Goal: Task Accomplishment & Management: Complete application form

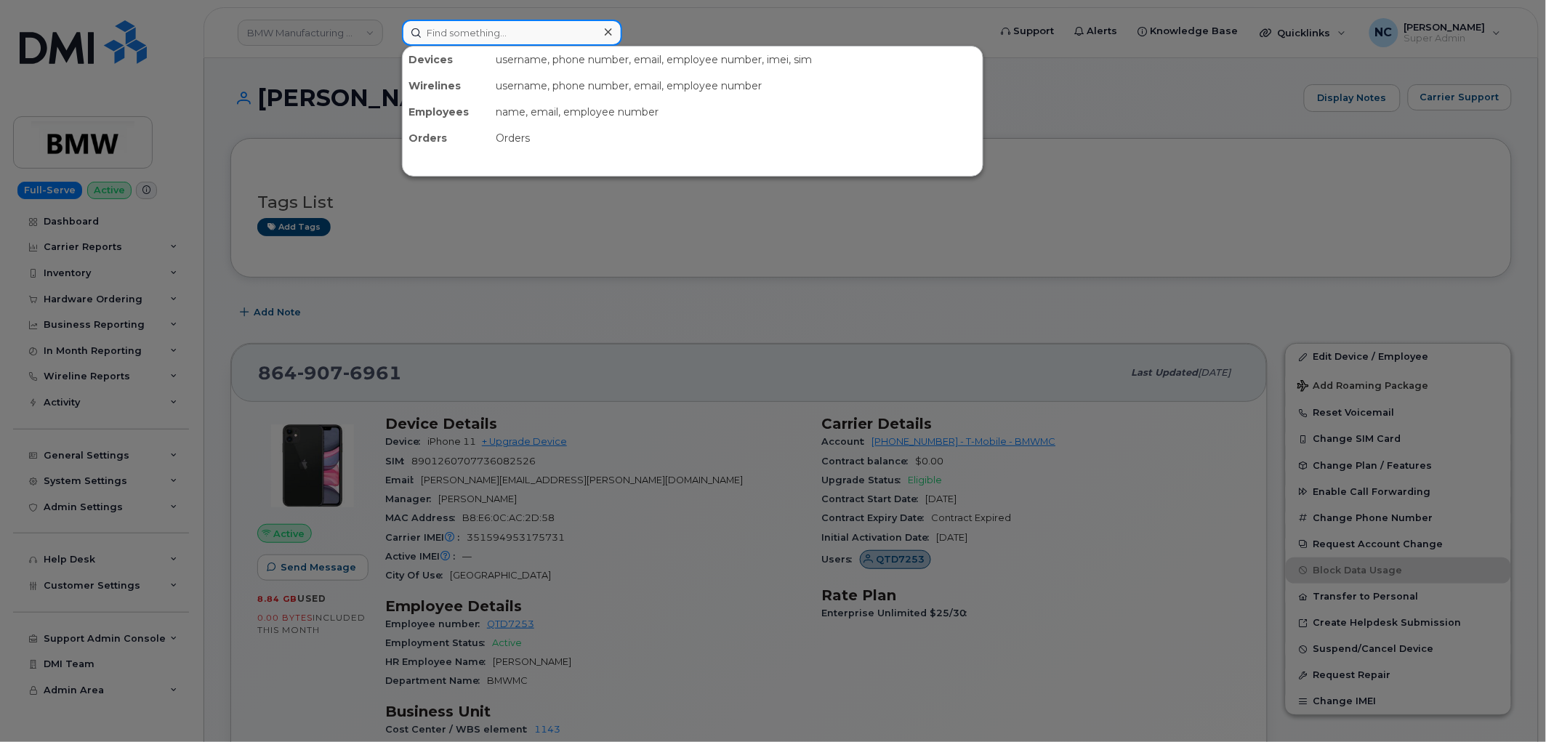
click at [541, 33] on input at bounding box center [512, 33] width 220 height 26
paste input "604-317-6886"
type input "604-317-6886"
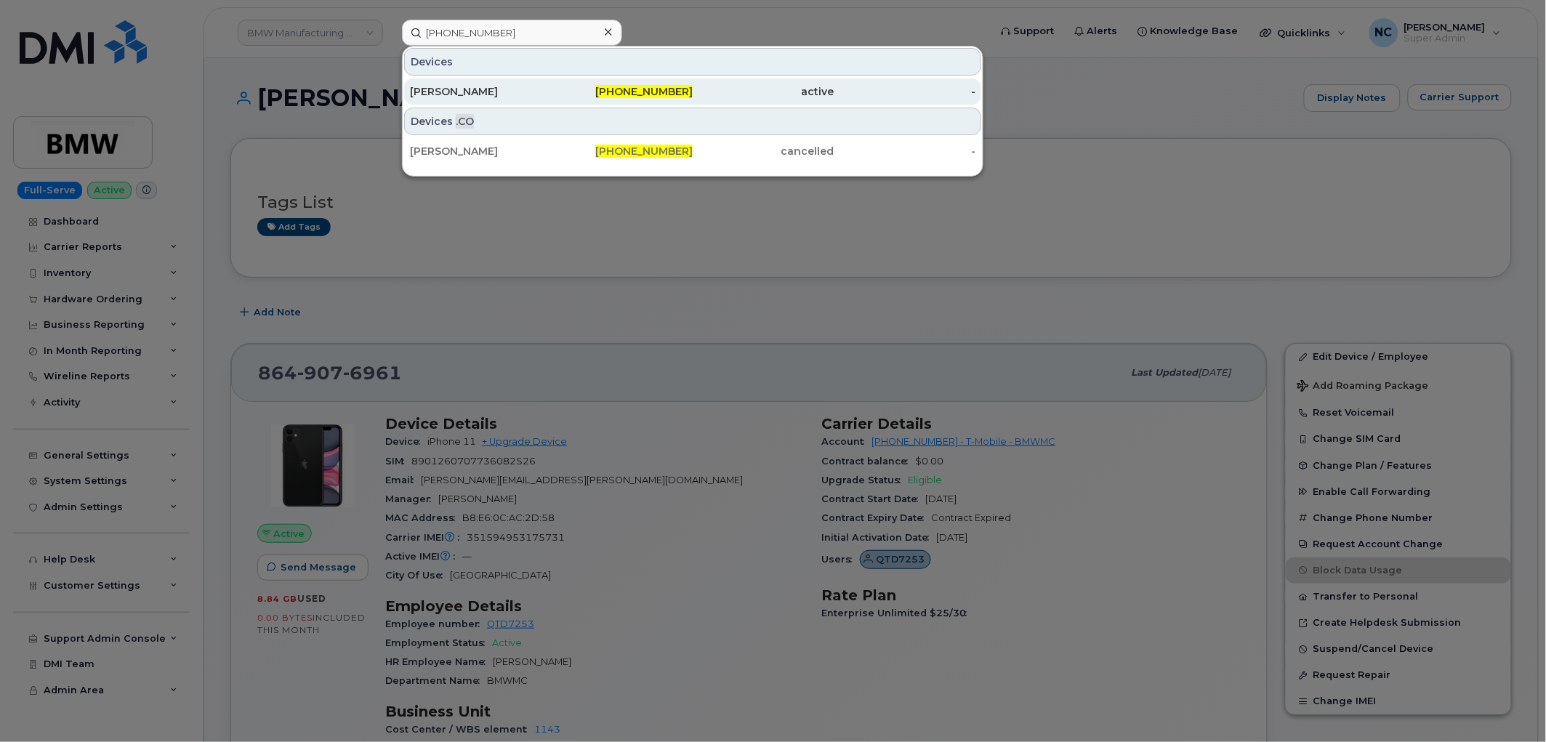
drag, startPoint x: 520, startPoint y: 107, endPoint x: 521, endPoint y: 84, distance: 22.6
click at [520, 103] on div "Devices John Allan 604-317-6886 active - Devices .CO Andrew Allan 604-317-6886 …" at bounding box center [692, 111] width 581 height 131
click at [521, 84] on div "[PERSON_NAME]" at bounding box center [481, 91] width 142 height 15
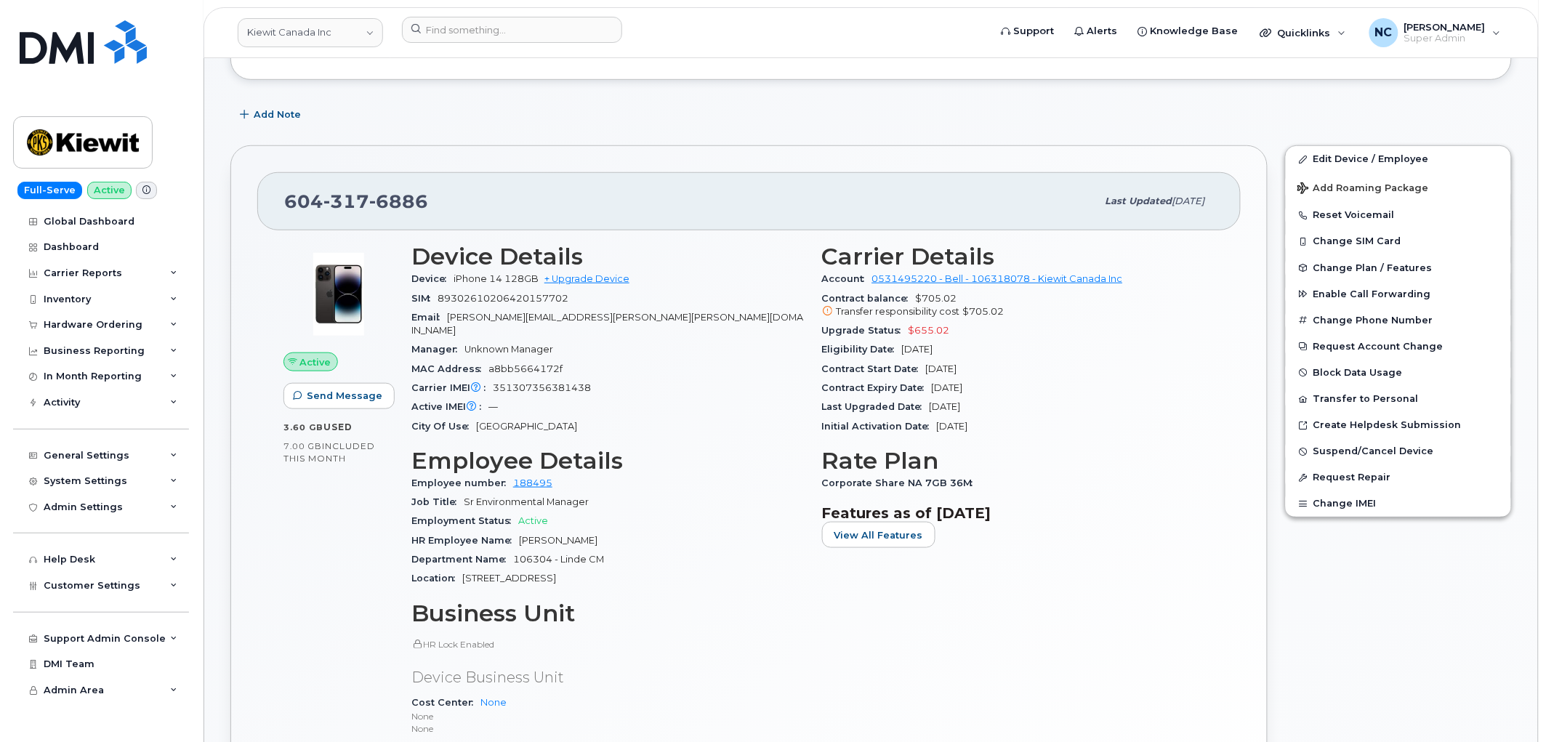
scroll to position [323, 0]
click at [896, 534] on span "View All Features" at bounding box center [878, 534] width 89 height 14
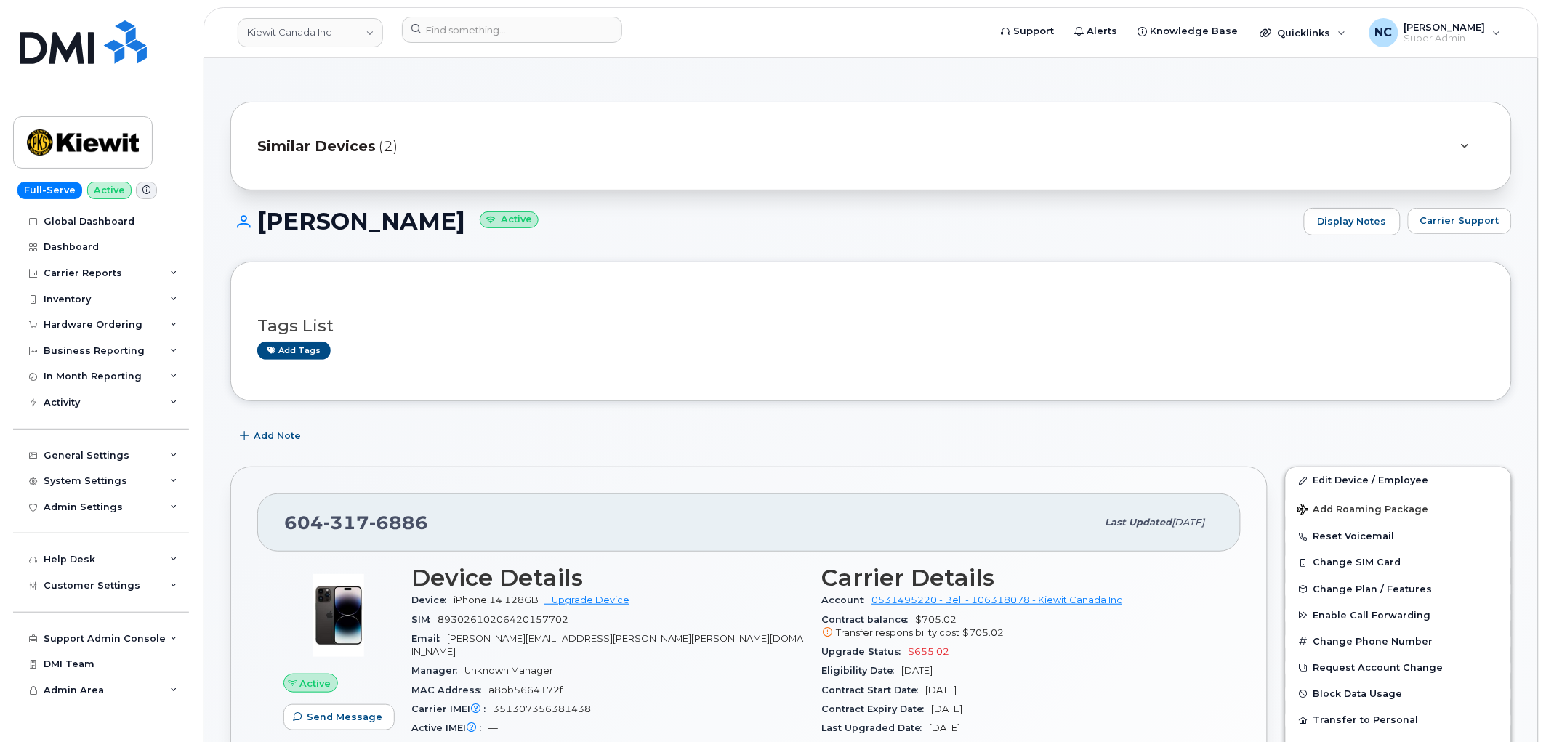
scroll to position [161, 0]
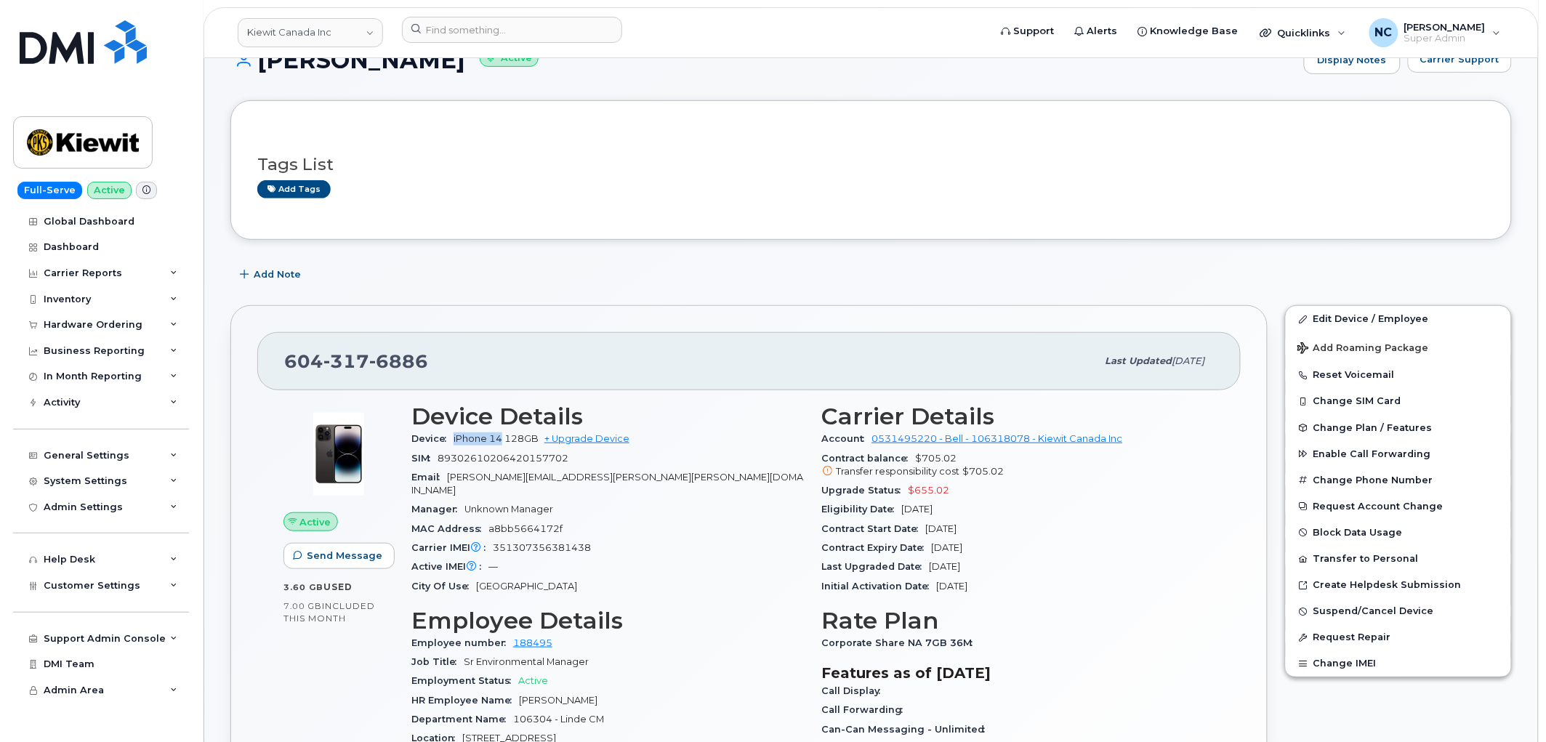
drag, startPoint x: 454, startPoint y: 437, endPoint x: 501, endPoint y: 435, distance: 47.3
click at [501, 435] on span "iPhone 14 128GB" at bounding box center [495, 438] width 85 height 11
copy span "iPhone 14"
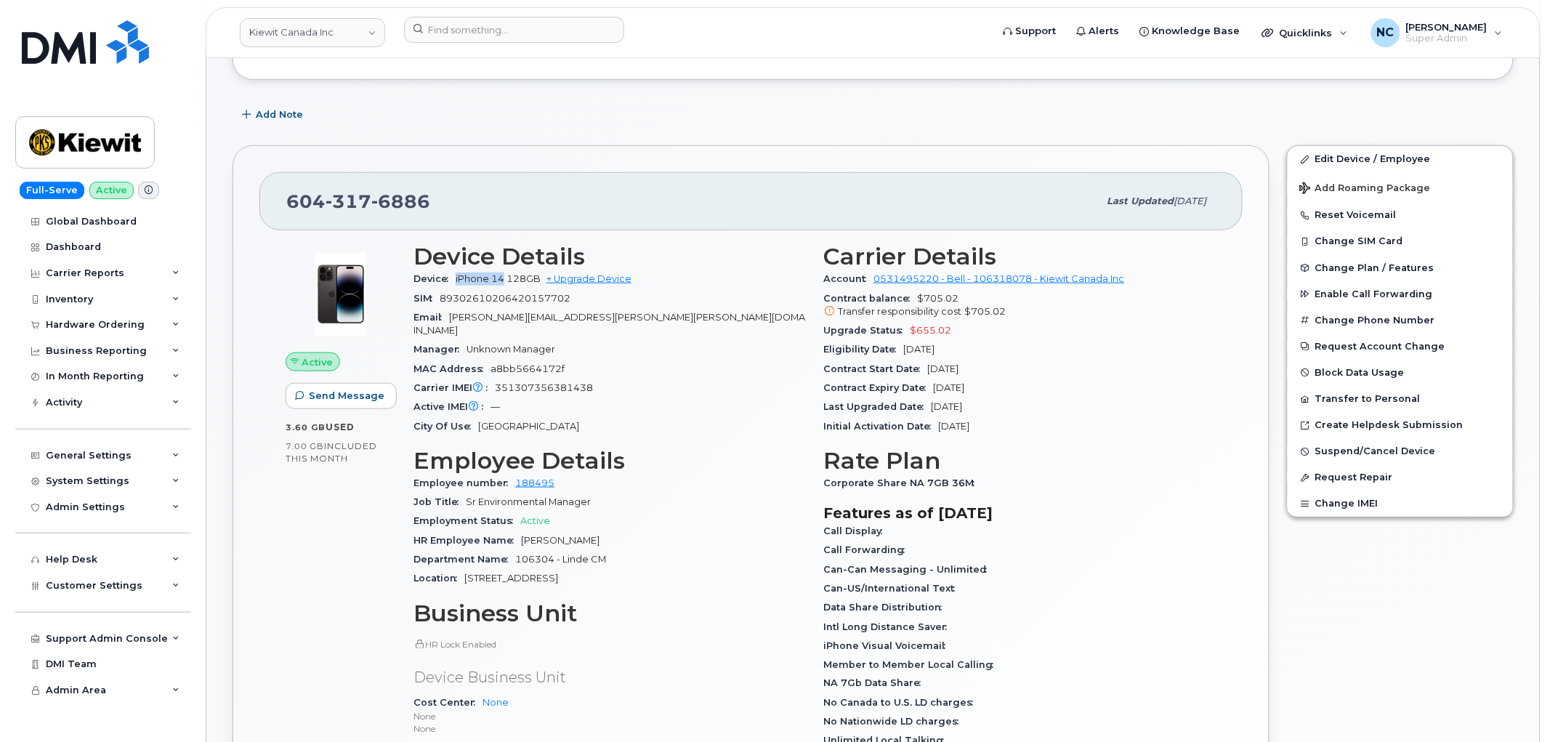
scroll to position [323, 0]
drag, startPoint x: 602, startPoint y: 375, endPoint x: 494, endPoint y: 373, distance: 107.6
click at [494, 377] on div "Carrier IMEI Carrier IMEI is reported during the last billing cycle or change o…" at bounding box center [607, 386] width 393 height 19
copy span "351307356381438"
click at [1342, 186] on span "Add Roaming Package" at bounding box center [1363, 188] width 132 height 14
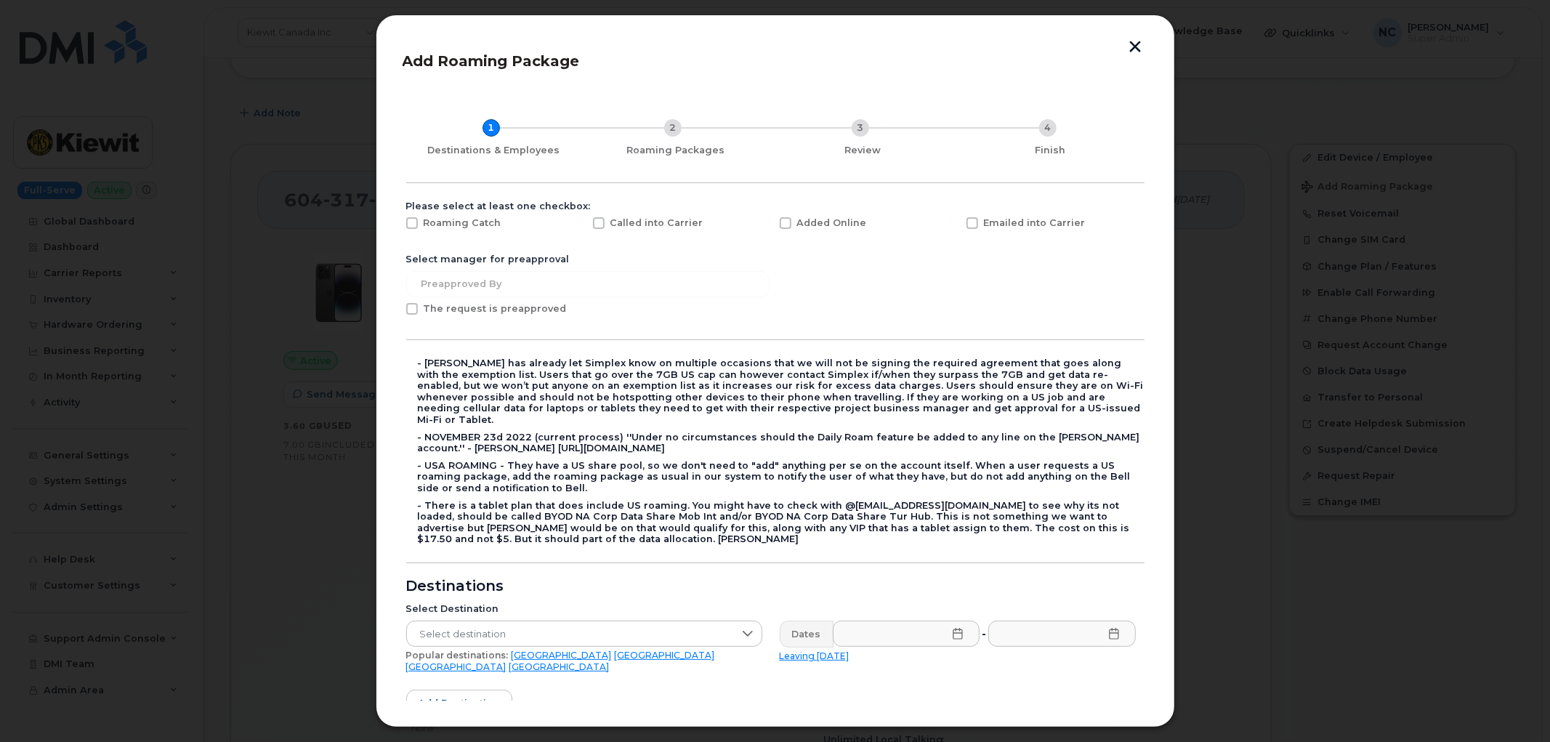
click at [817, 227] on span "Added Online" at bounding box center [832, 222] width 70 height 11
click at [770, 225] on input "Added Online" at bounding box center [765, 220] width 7 height 7
checkbox input "true"
click at [476, 308] on span "The request is preapproved" at bounding box center [495, 308] width 143 height 11
click at [396, 308] on input "The request is preapproved" at bounding box center [392, 306] width 7 height 7
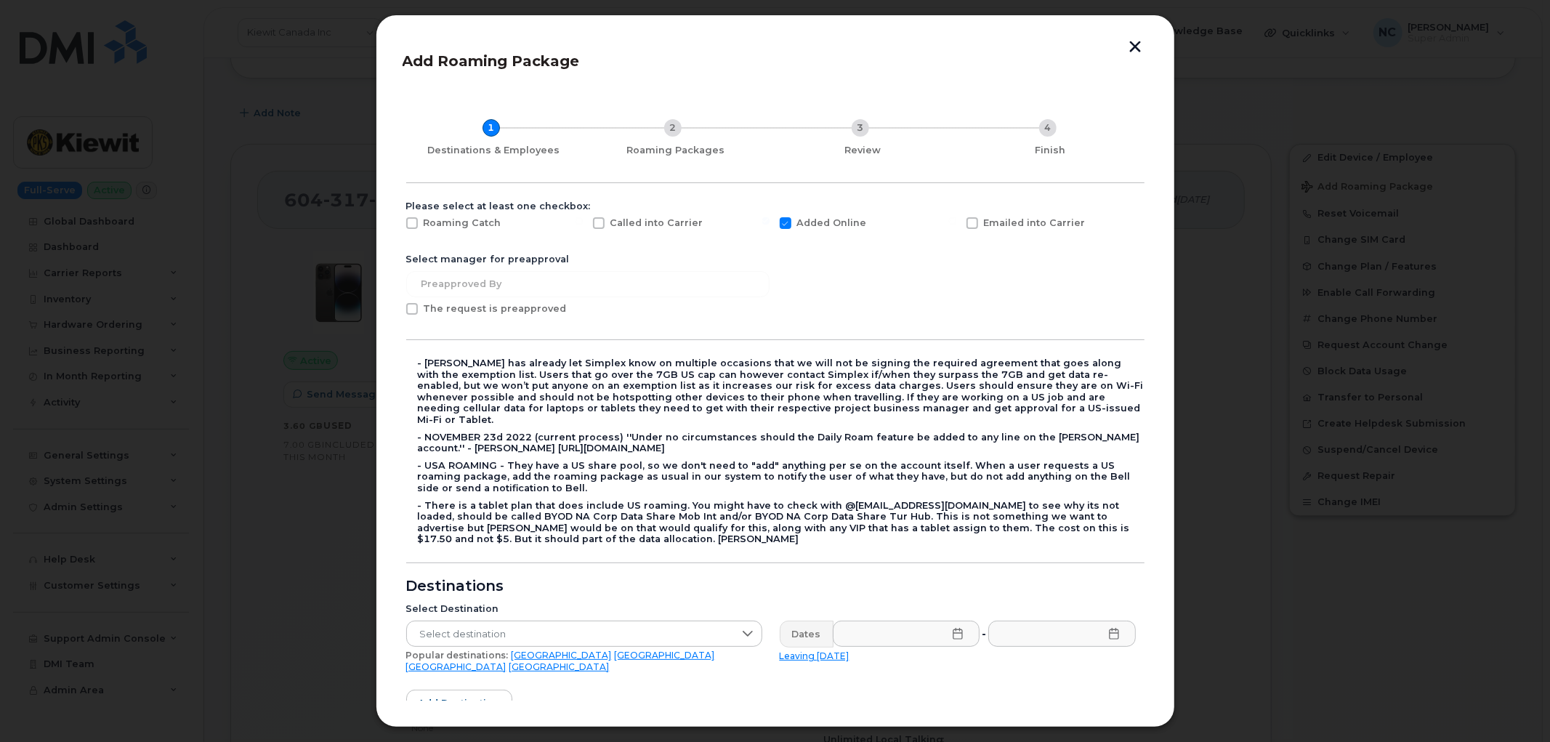
checkbox input "true"
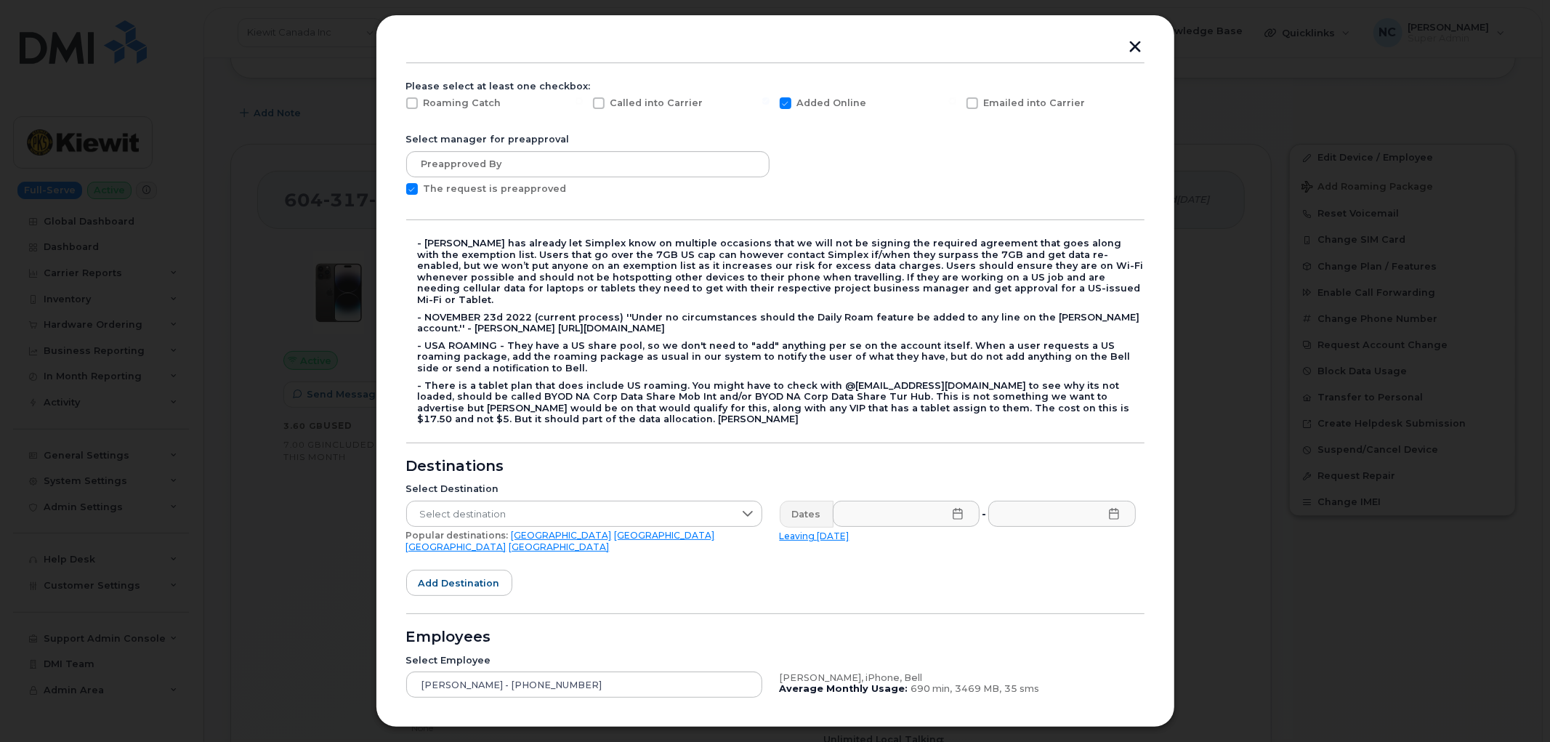
scroll to position [81, 0]
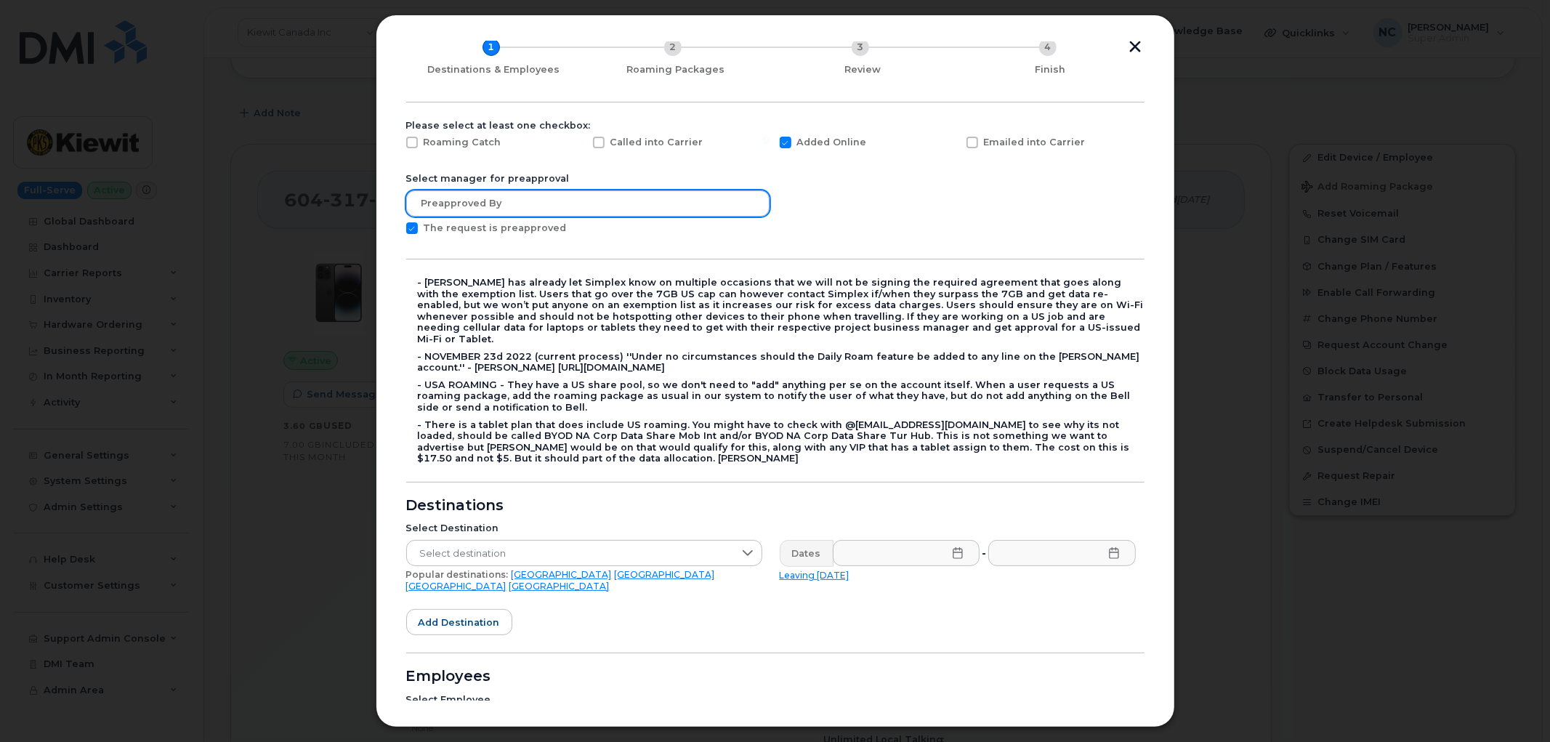
drag, startPoint x: 504, startPoint y: 187, endPoint x: 503, endPoint y: 199, distance: 11.6
click at [503, 199] on form "Please select at least one checkbox: Roaming Catch Called into Carrier Added On…" at bounding box center [775, 518] width 738 height 797
click at [502, 200] on input "text" at bounding box center [587, 203] width 363 height 26
type input "C"
click at [535, 199] on input "Country" at bounding box center [587, 203] width 363 height 26
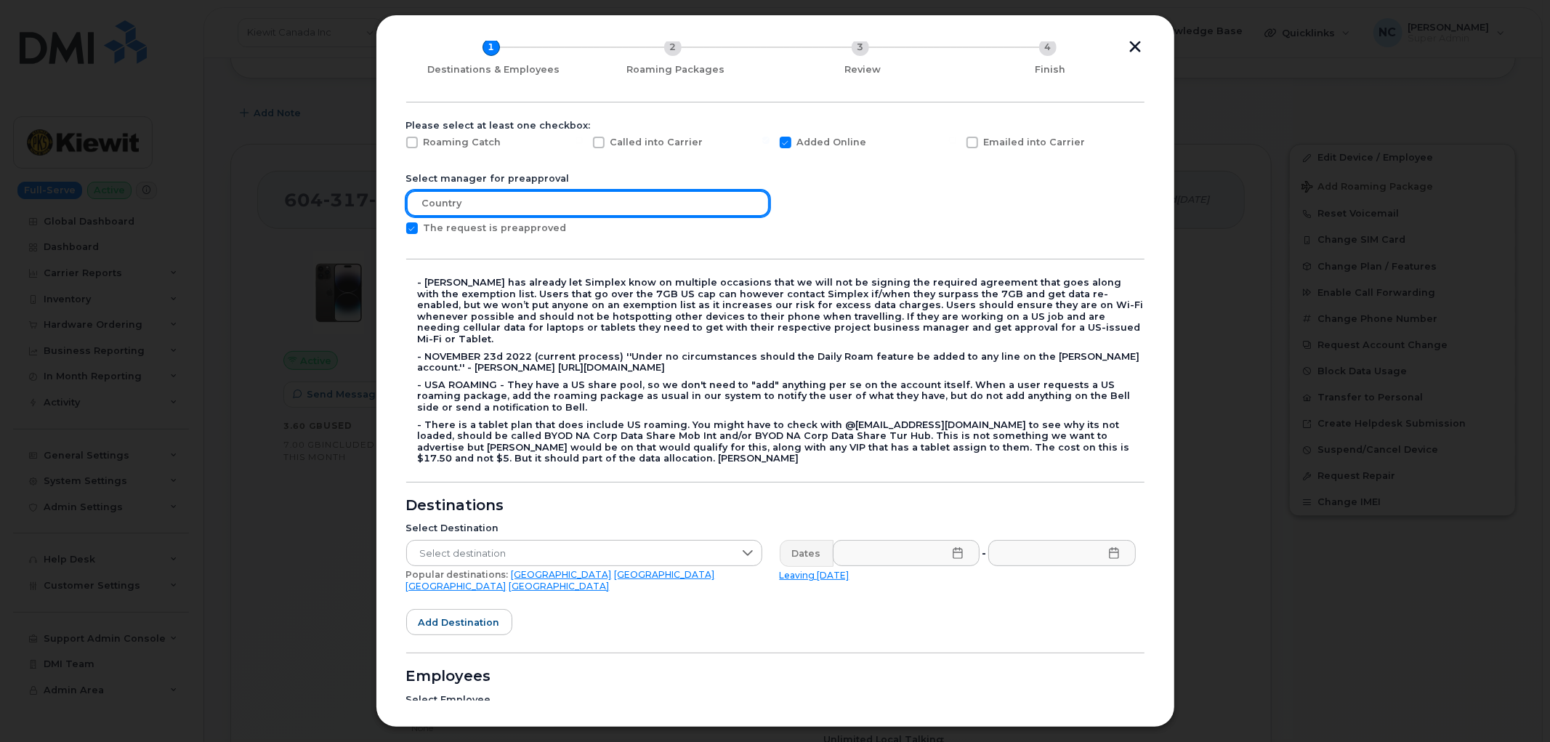
paste input "covered by standard daily plans."
click at [468, 198] on input "Country covered by standard daily plans." at bounding box center [587, 203] width 363 height 26
click at [634, 209] on input "Country covered by standard daily plans." at bounding box center [587, 203] width 363 height 26
type input "Country covered by standard daily plans"
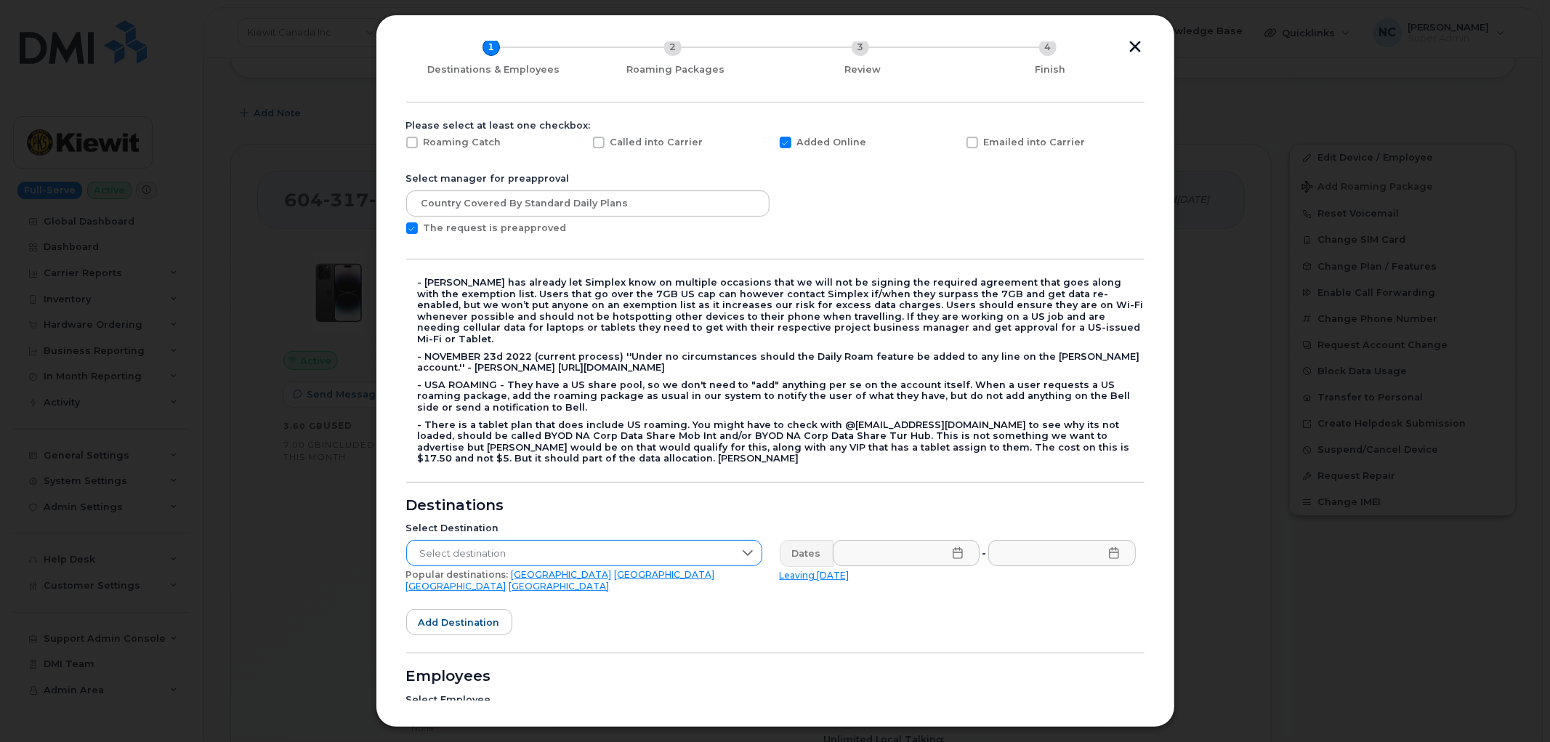
click at [514, 541] on span "Select destination" at bounding box center [570, 554] width 327 height 26
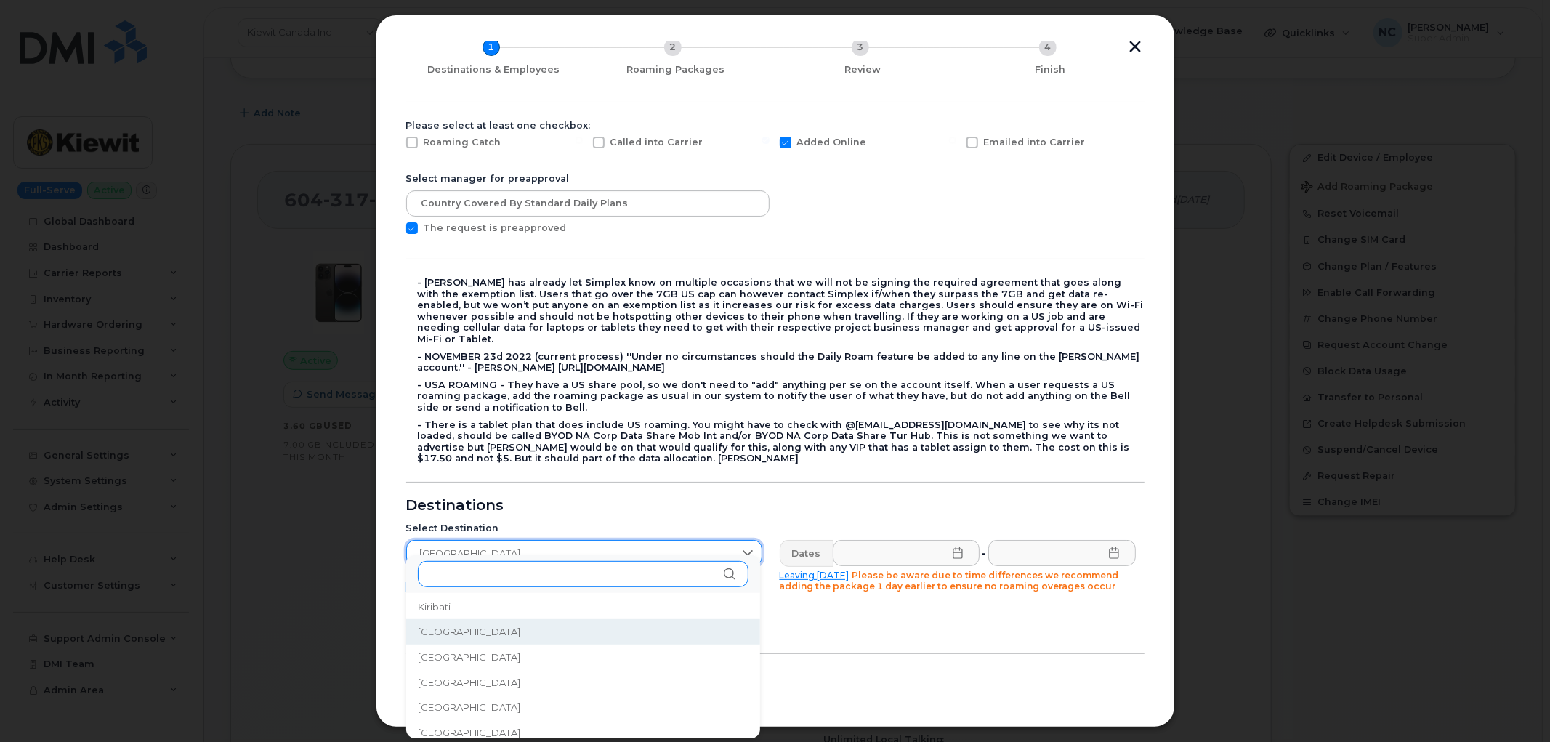
scroll to position [2437, 0]
click at [499, 573] on input "text" at bounding box center [583, 574] width 331 height 26
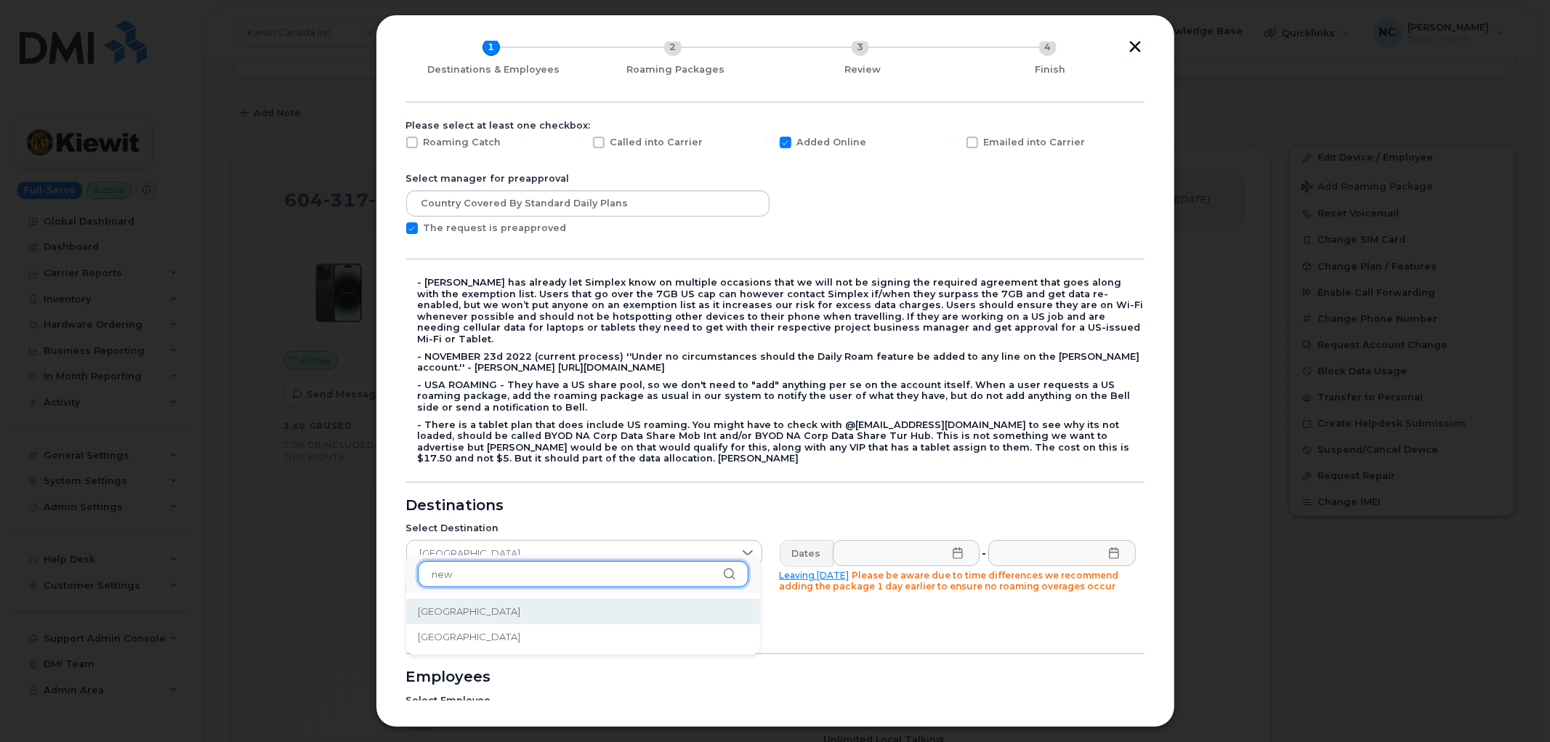
scroll to position [0, 0]
type input "new"
click at [476, 609] on span "[GEOGRAPHIC_DATA]" at bounding box center [469, 612] width 102 height 14
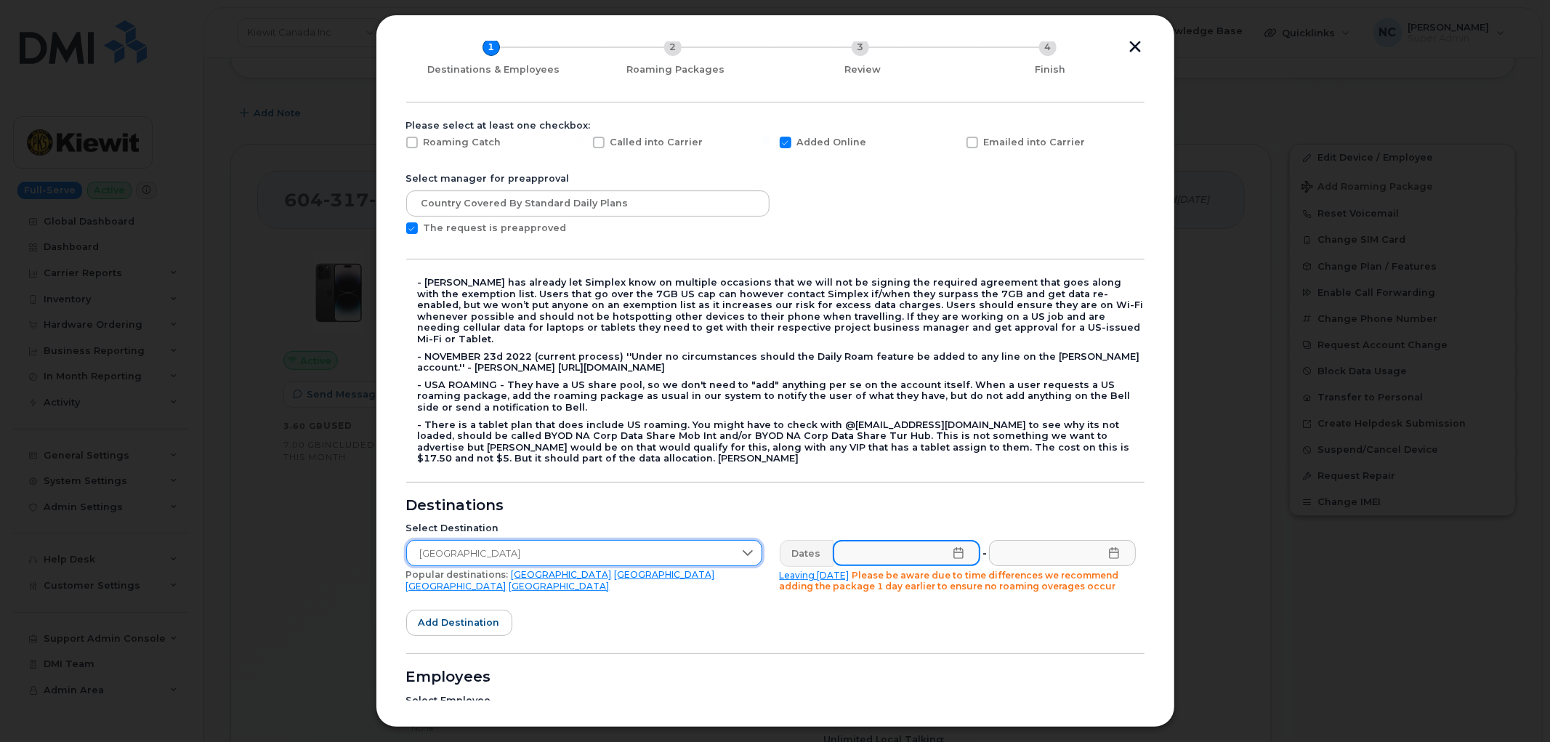
click at [856, 540] on input "text" at bounding box center [907, 553] width 148 height 26
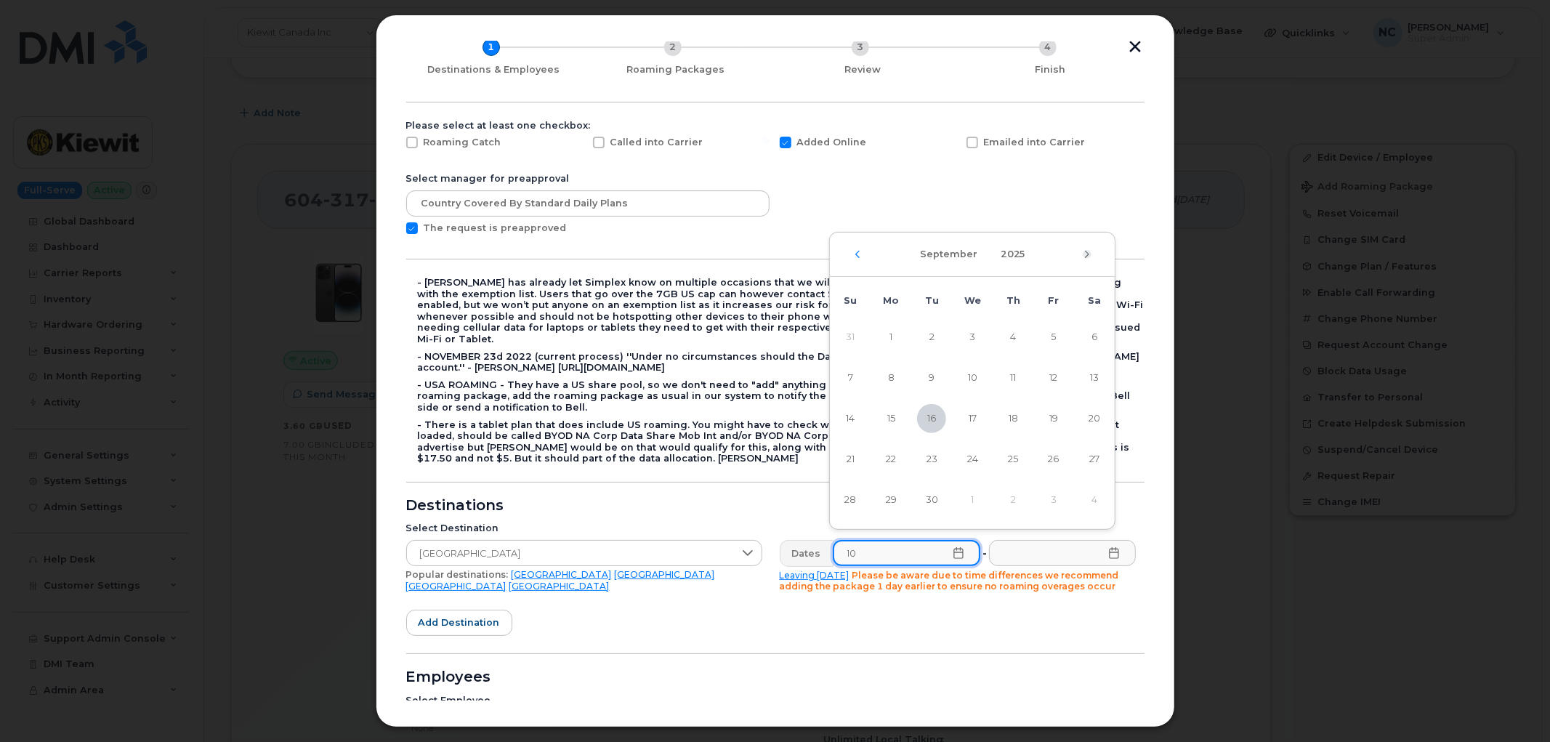
type input "10"
click at [1086, 252] on icon "Next Month" at bounding box center [1087, 254] width 4 height 7
click at [1086, 330] on span "4" at bounding box center [1094, 337] width 29 height 29
type input "[DATE]"
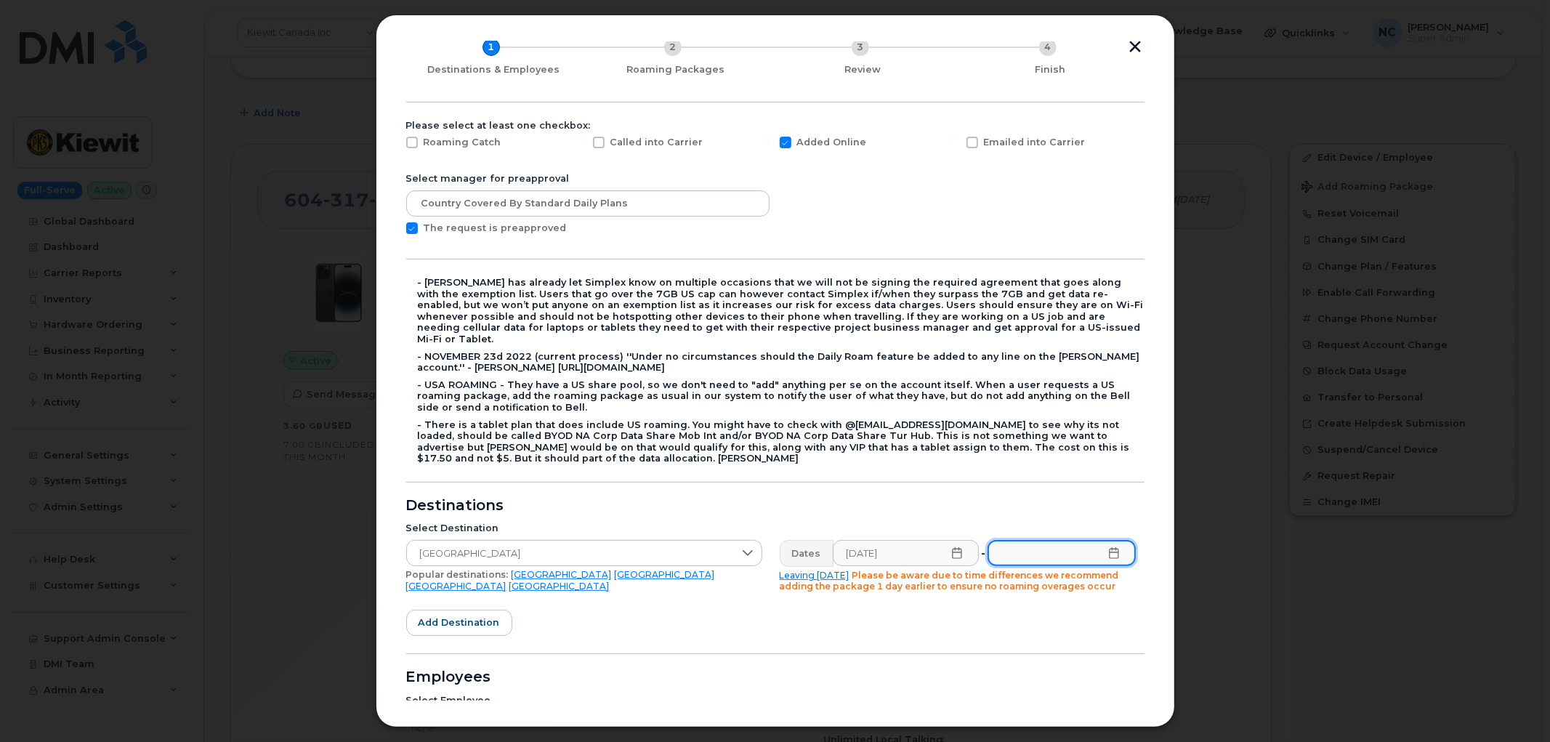
click at [1014, 549] on input "text" at bounding box center [1062, 553] width 148 height 26
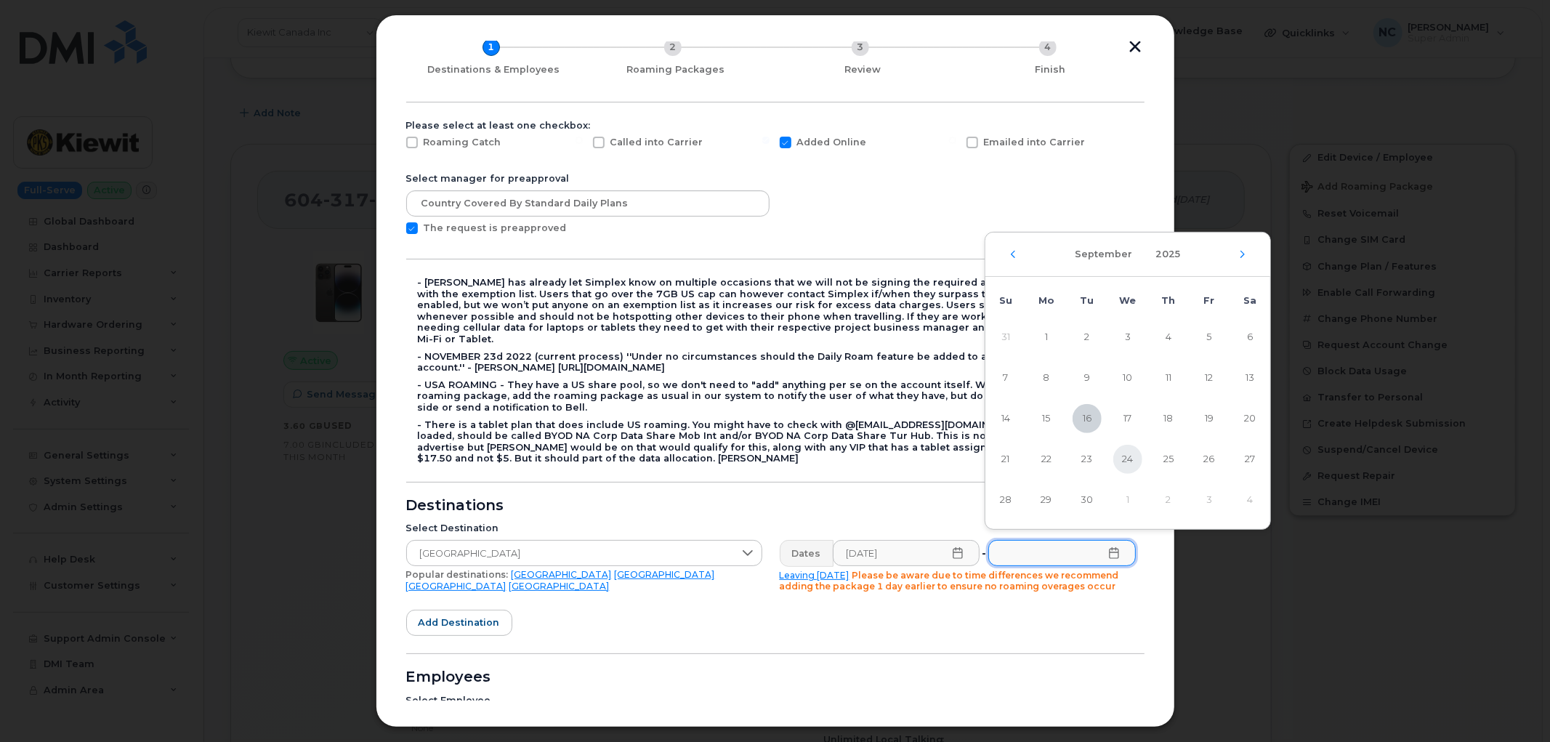
click at [1128, 461] on span "24" at bounding box center [1127, 459] width 29 height 29
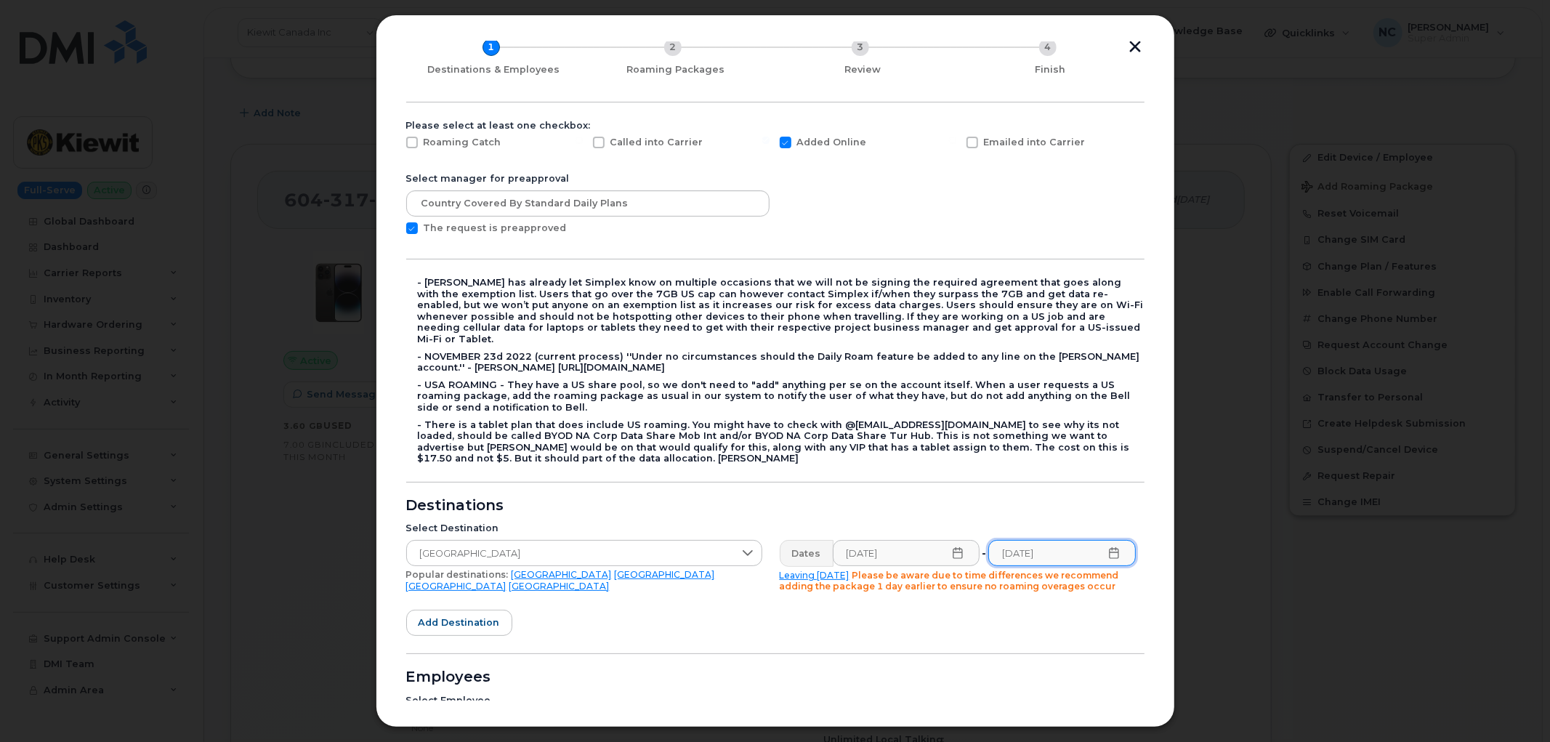
click at [771, 597] on form "Please select at least one checkbox: Roaming Catch Called into Carrier Added On…" at bounding box center [775, 519] width 738 height 798
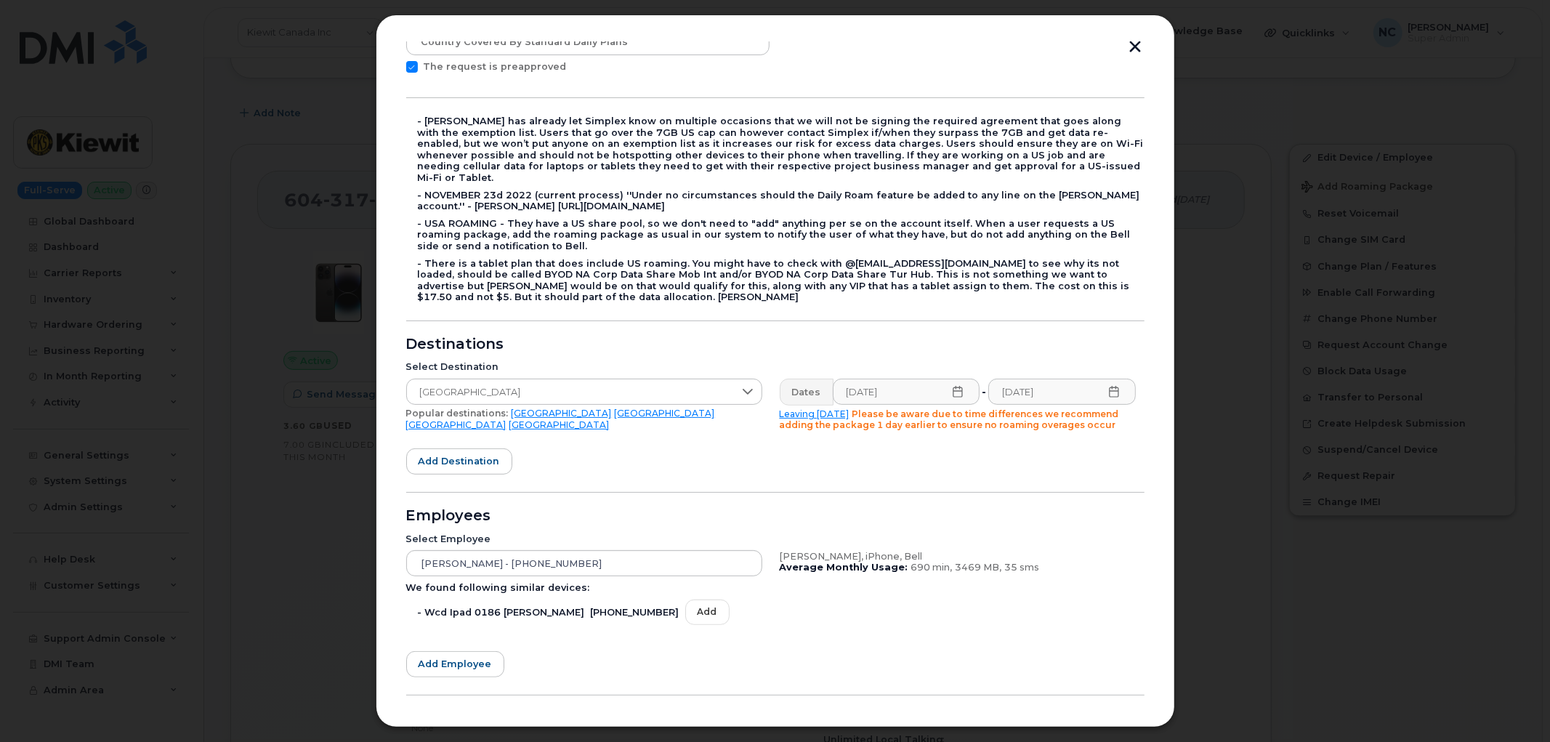
scroll to position [291, 0]
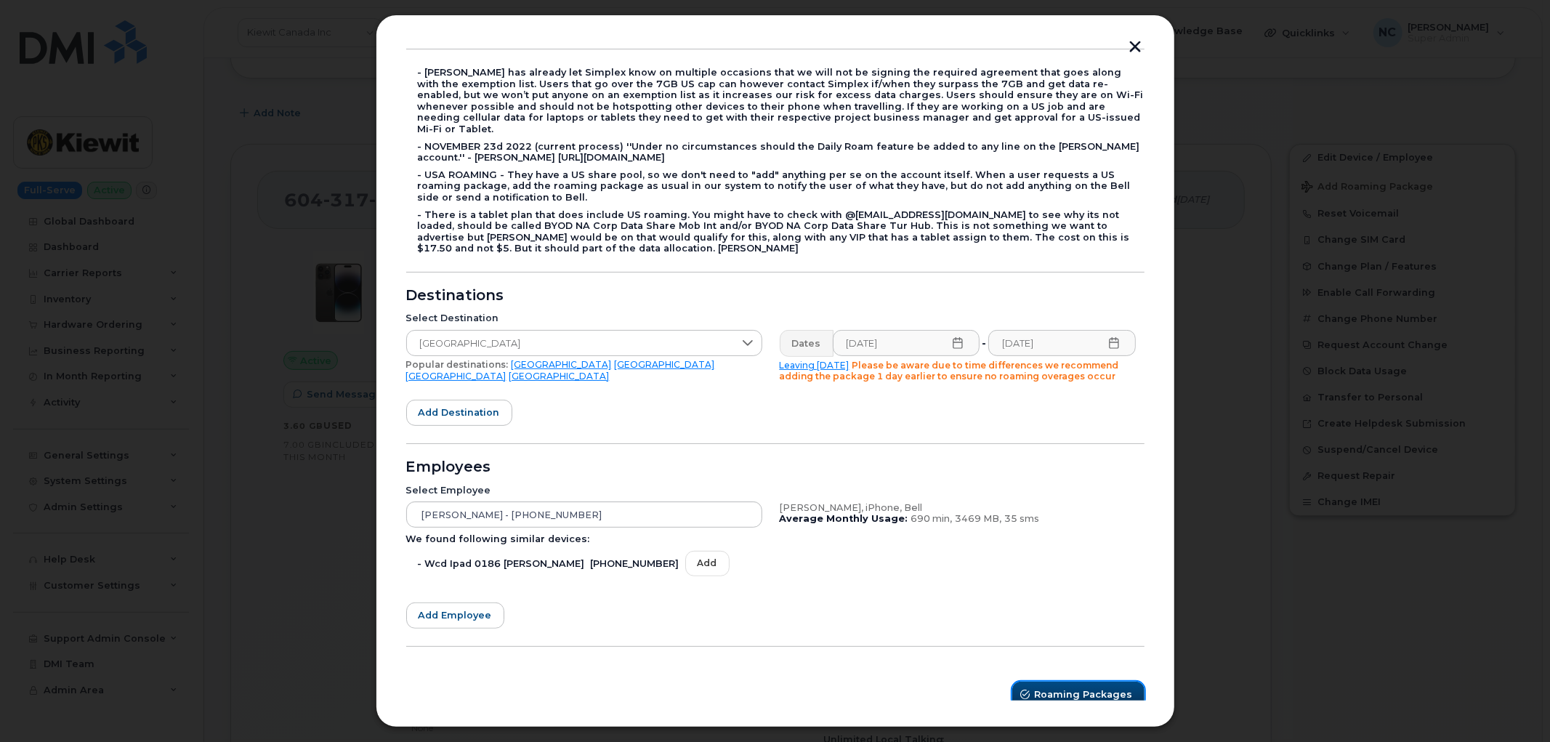
click at [1069, 687] on span "Roaming Packages" at bounding box center [1084, 694] width 98 height 14
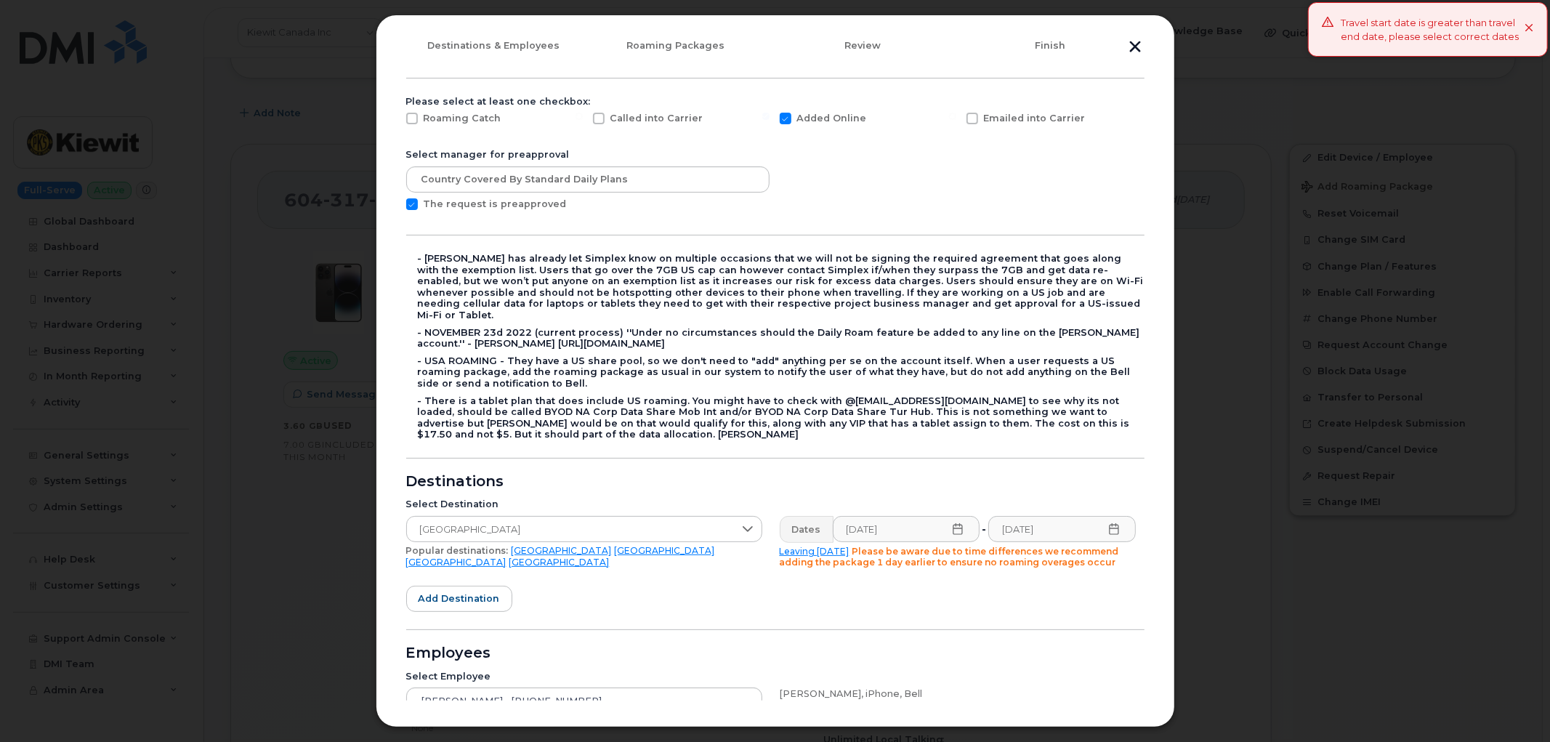
scroll to position [129, 0]
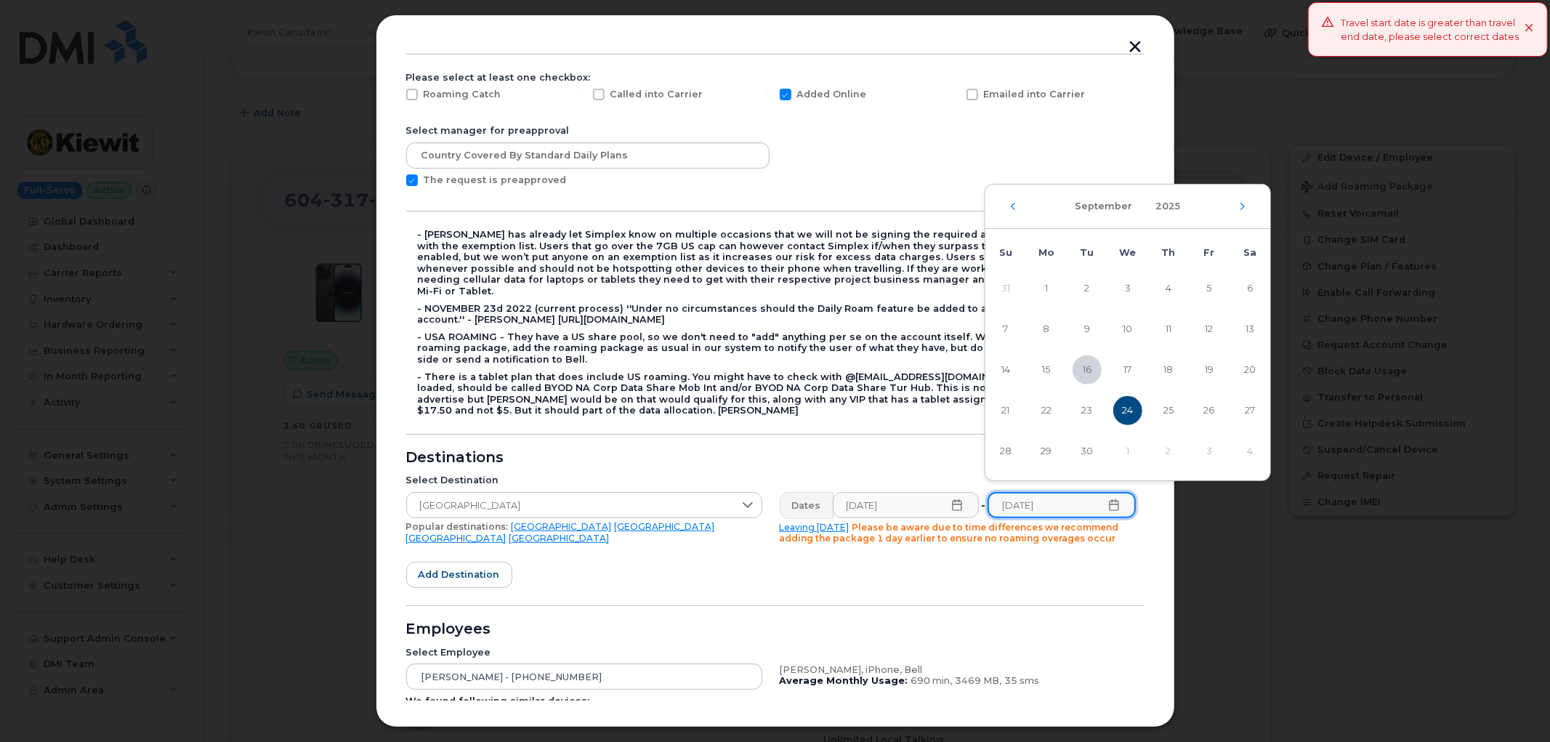
click at [1022, 493] on input "[DATE]" at bounding box center [1062, 505] width 148 height 26
click at [1238, 211] on div "[DATE]" at bounding box center [1127, 207] width 285 height 44
click at [1244, 209] on div "[DATE]" at bounding box center [1127, 207] width 285 height 44
click at [1248, 206] on div "[DATE]" at bounding box center [1127, 207] width 285 height 44
click at [1241, 209] on icon "Next Month" at bounding box center [1242, 206] width 4 height 7
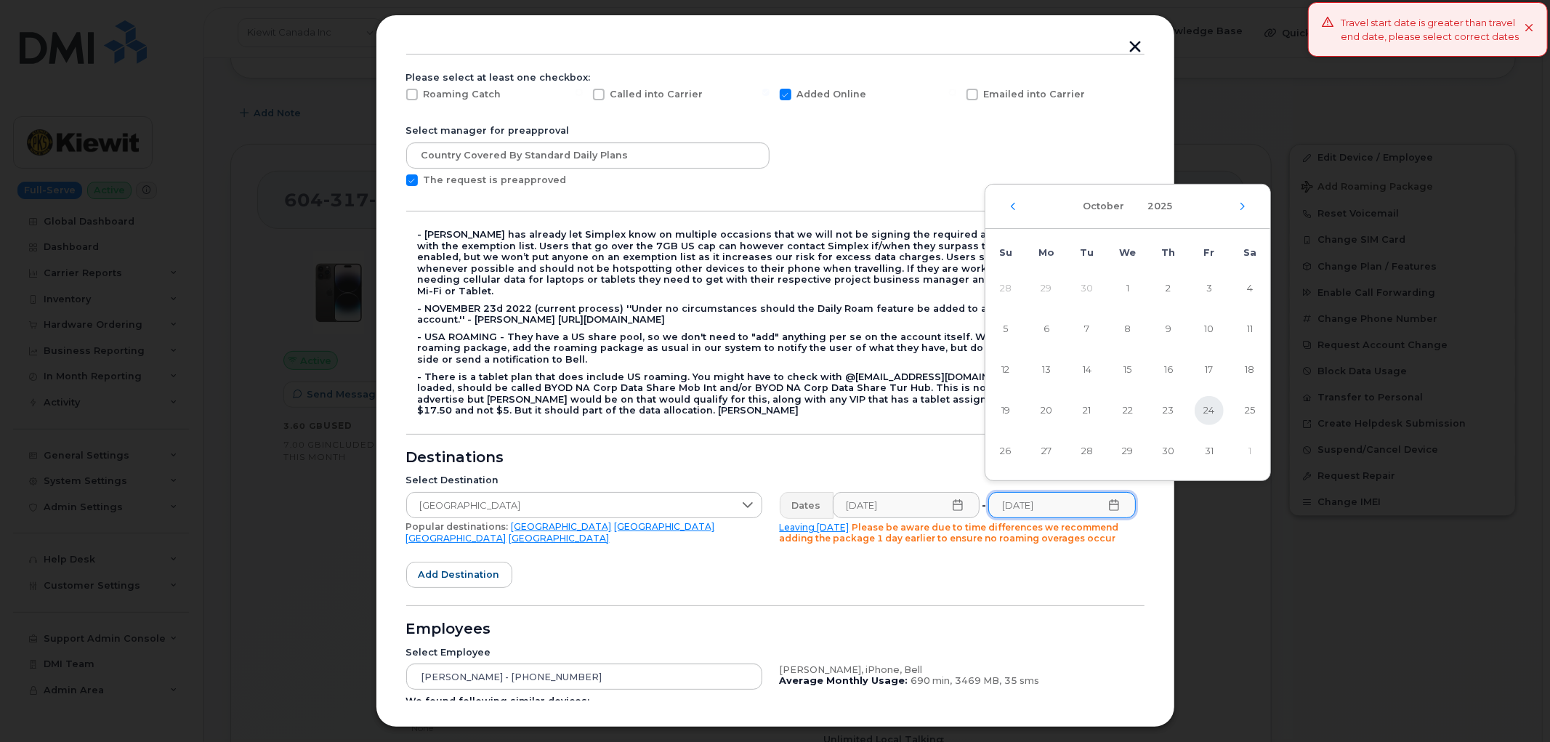
click at [1207, 413] on span "24" at bounding box center [1209, 410] width 29 height 29
type input "[DATE]"
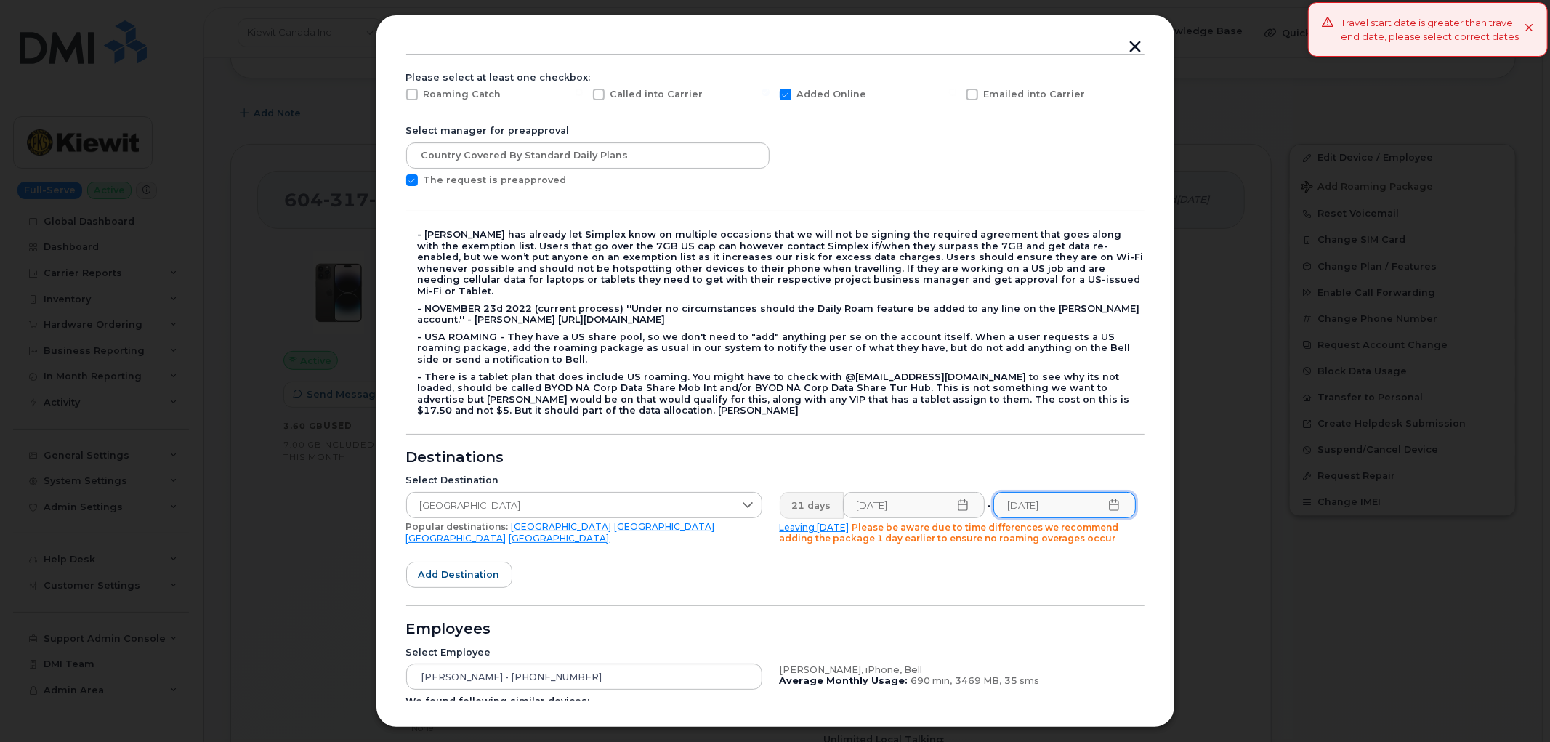
click at [923, 638] on div "Select Employee [PERSON_NAME] - [PHONE_NUMBER] We found following similar devic…" at bounding box center [770, 697] width 747 height 118
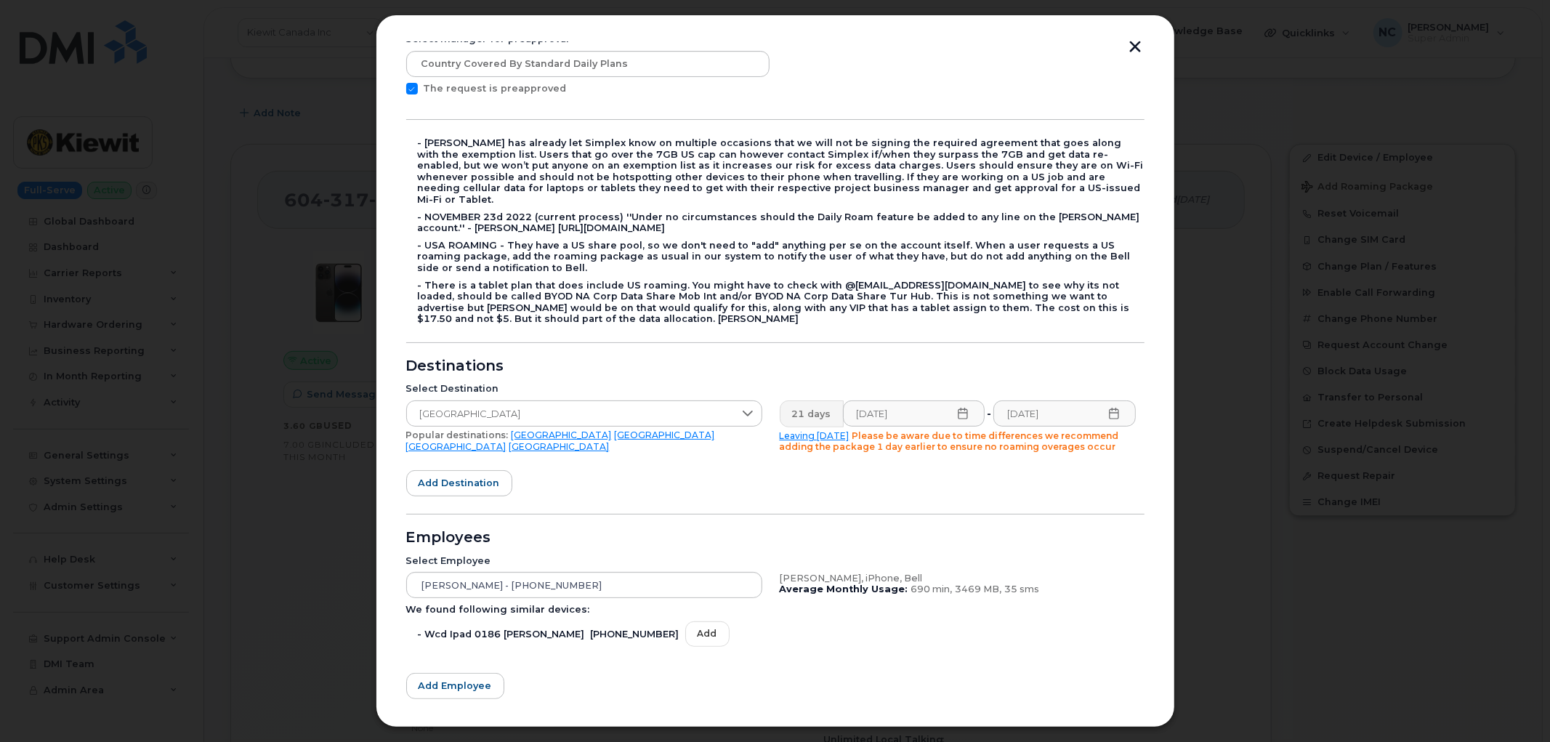
scroll to position [291, 0]
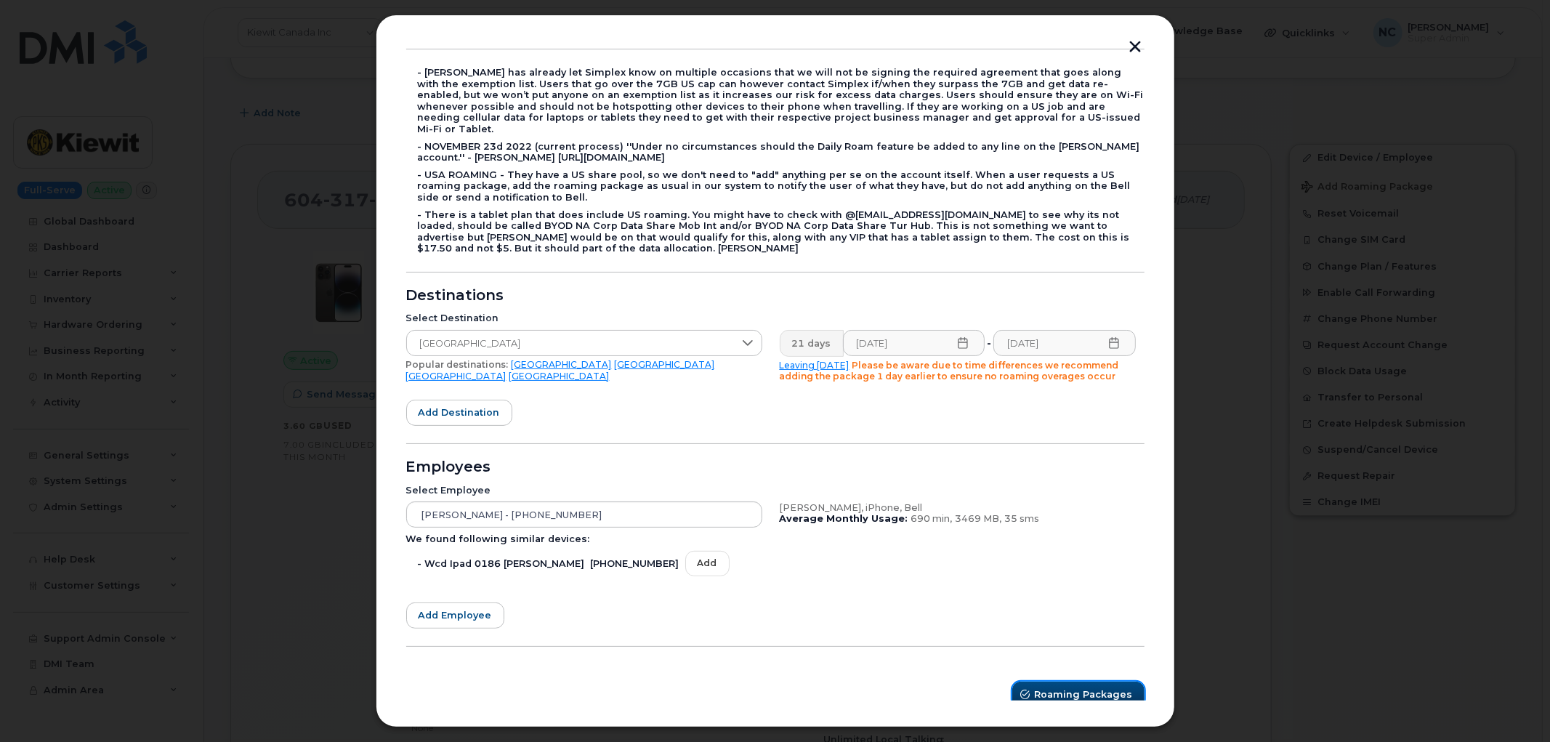
click at [1059, 682] on button "Roaming Packages" at bounding box center [1078, 695] width 132 height 26
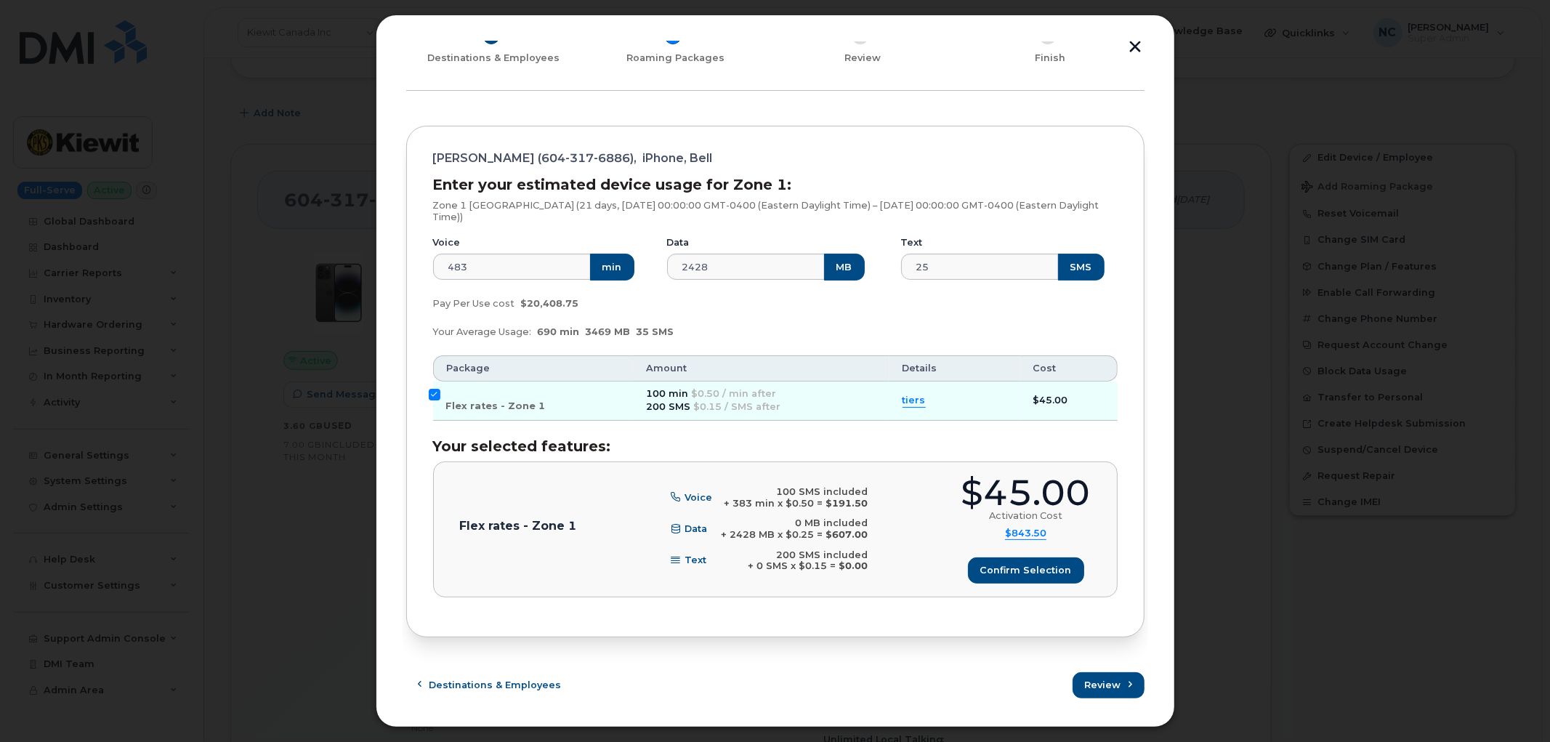
scroll to position [93, 0]
click at [1016, 571] on span "Confirm selection" at bounding box center [1026, 569] width 92 height 14
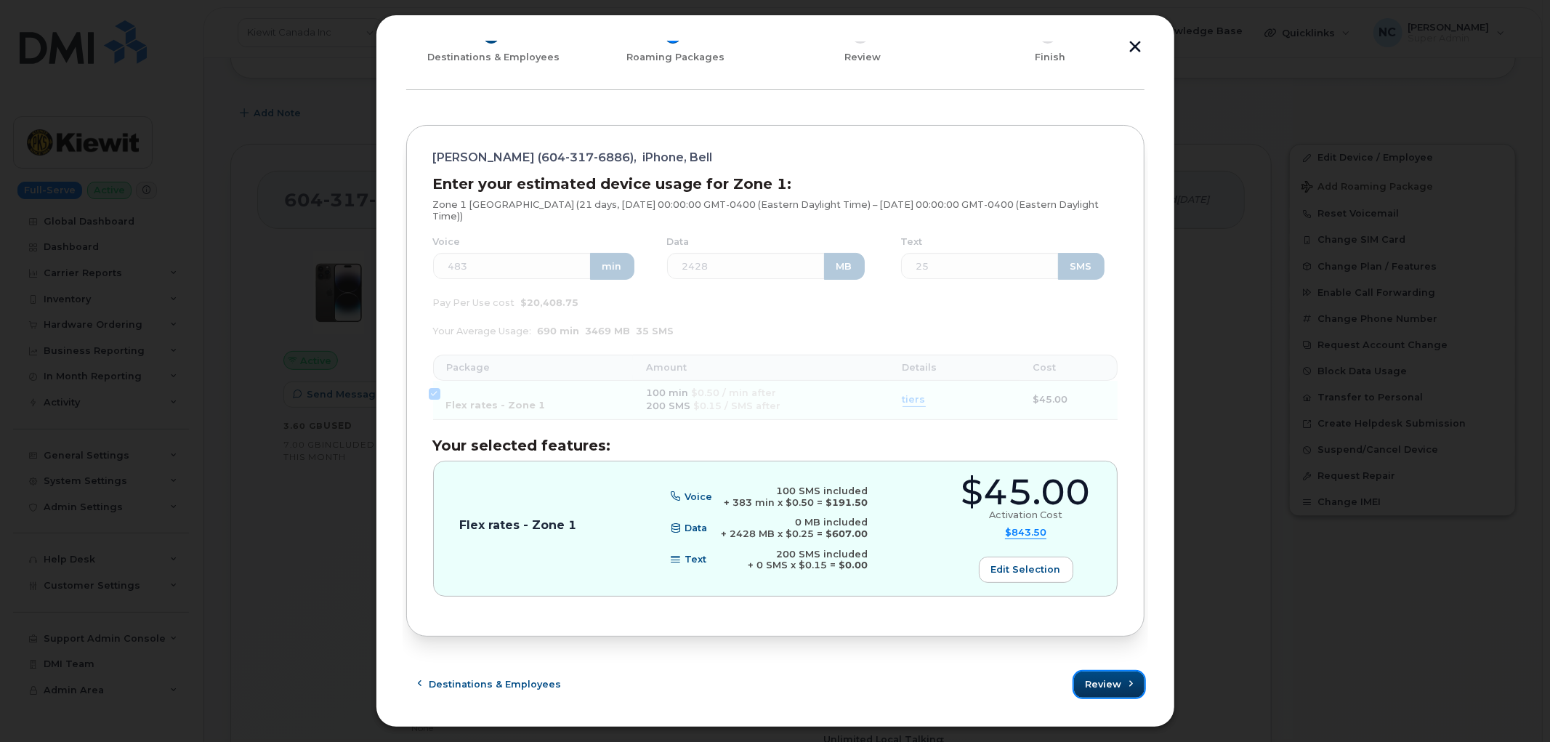
click at [1114, 682] on span "Review" at bounding box center [1104, 684] width 36 height 14
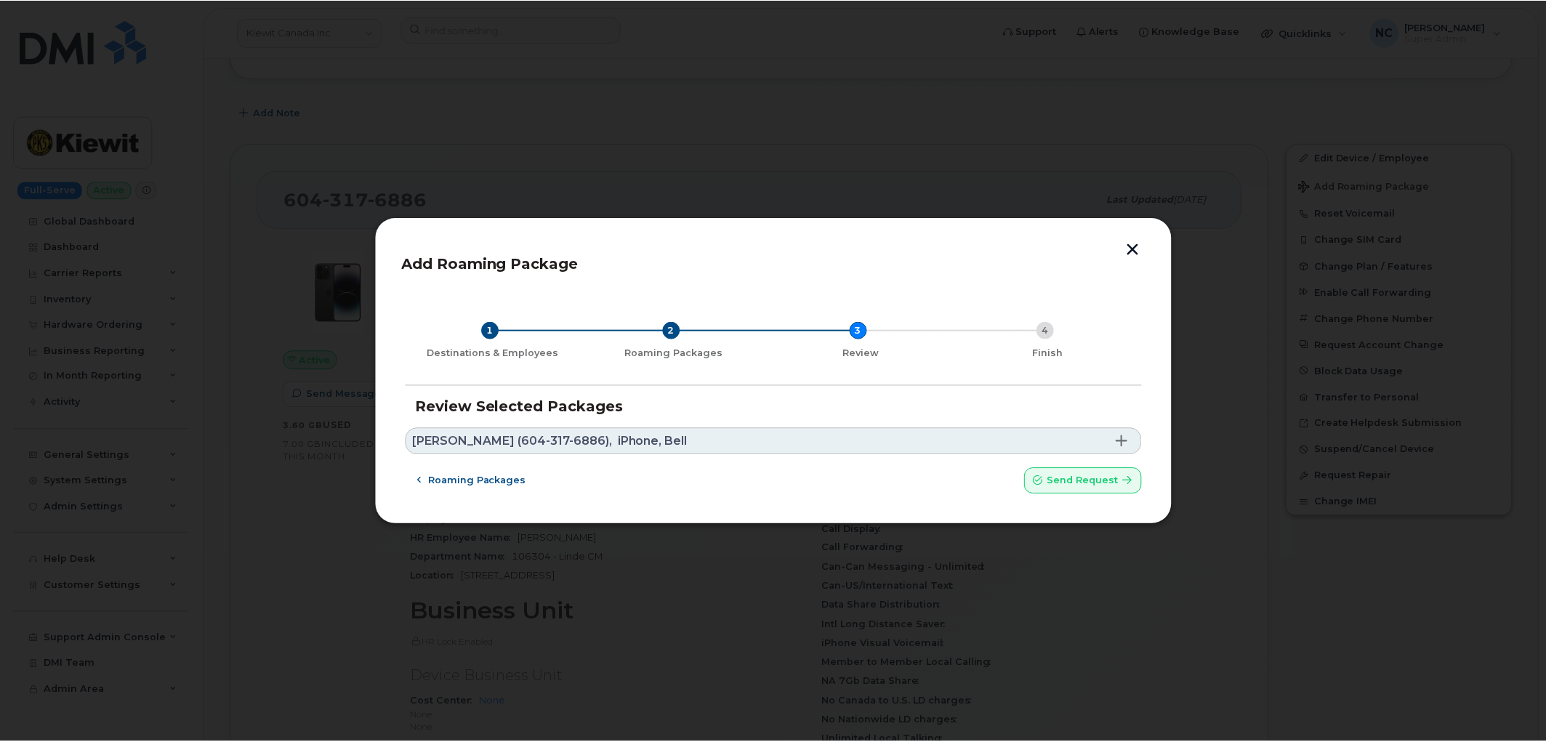
scroll to position [0, 0]
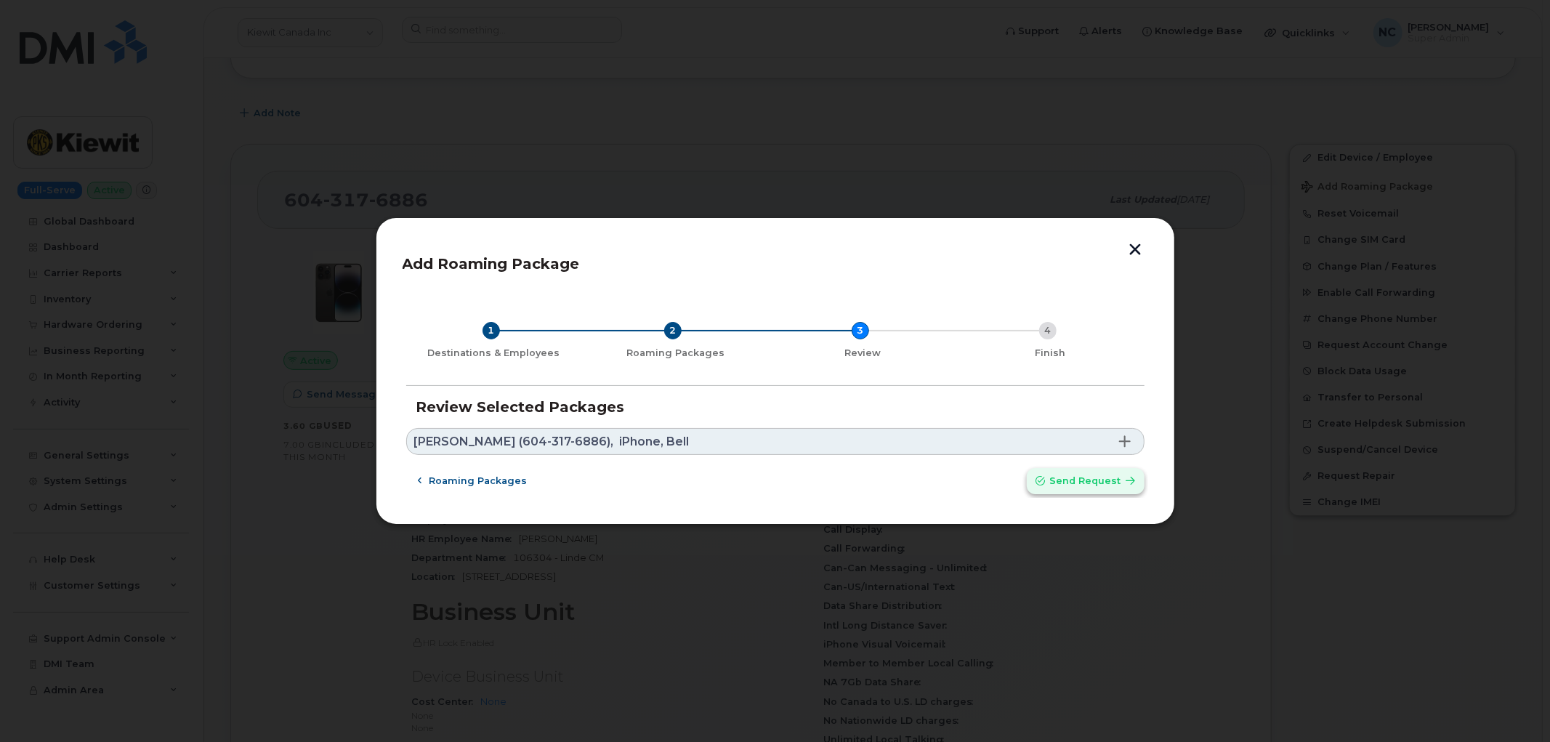
click at [1105, 480] on span "Send request" at bounding box center [1085, 481] width 71 height 14
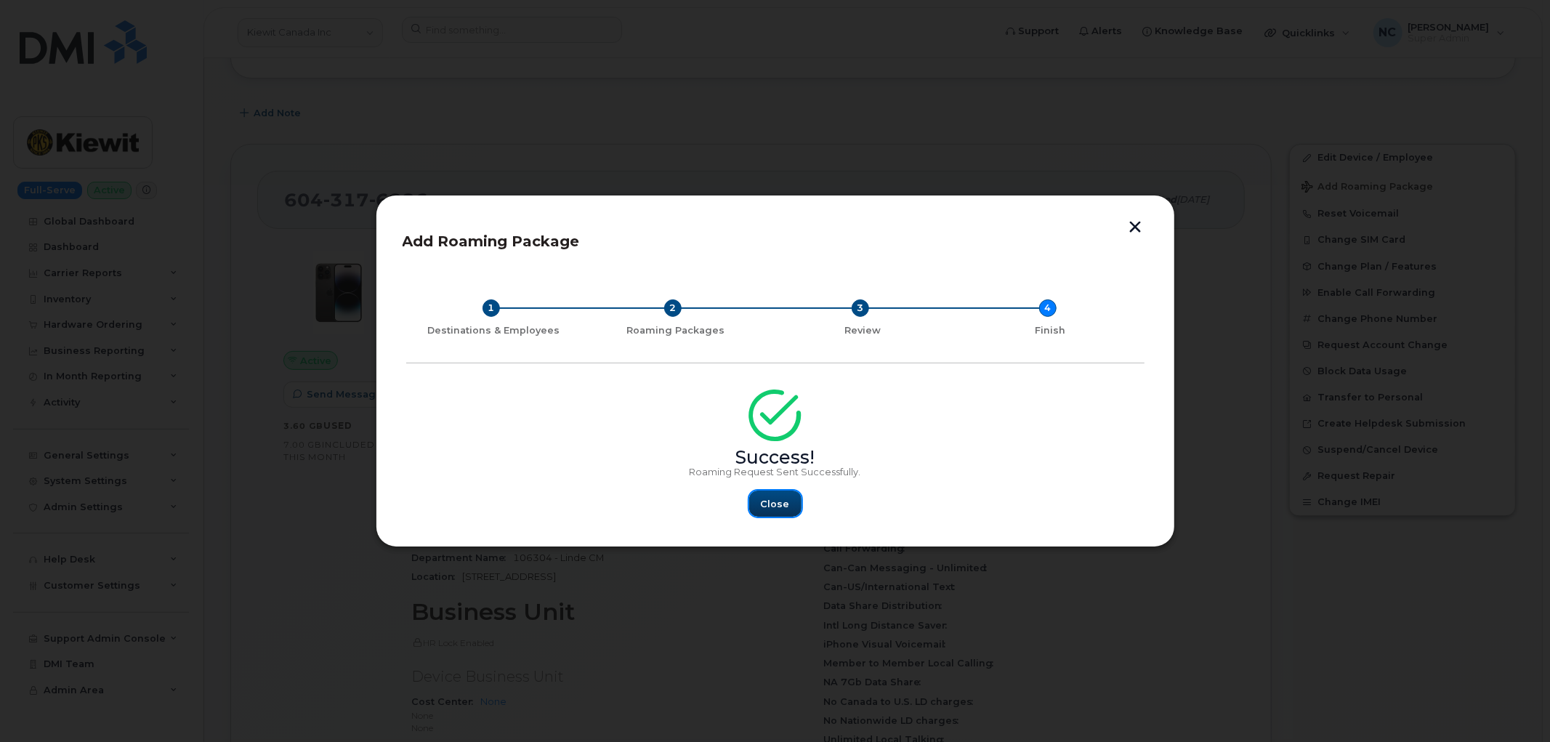
click at [757, 510] on button "Close" at bounding box center [775, 503] width 52 height 26
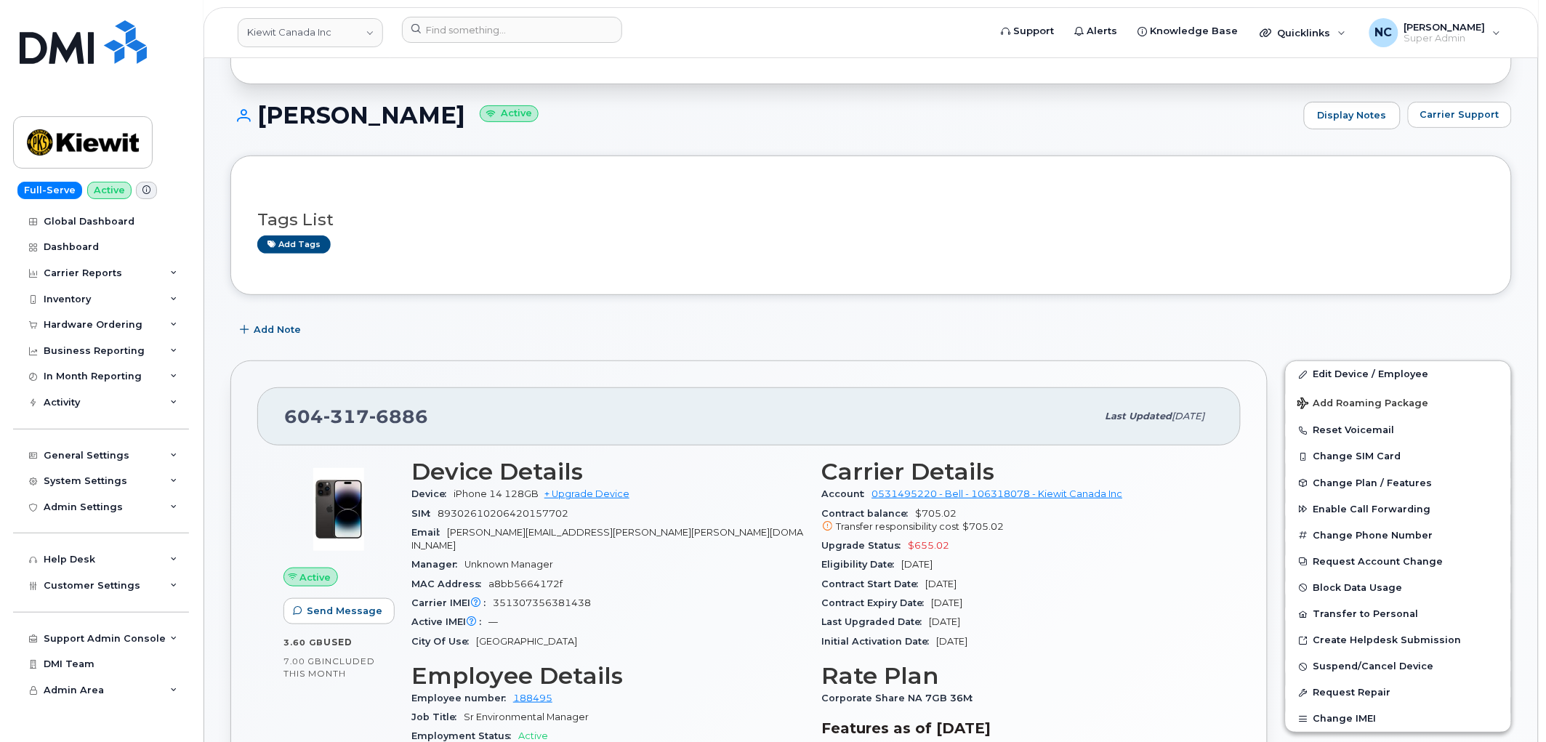
scroll to position [81, 0]
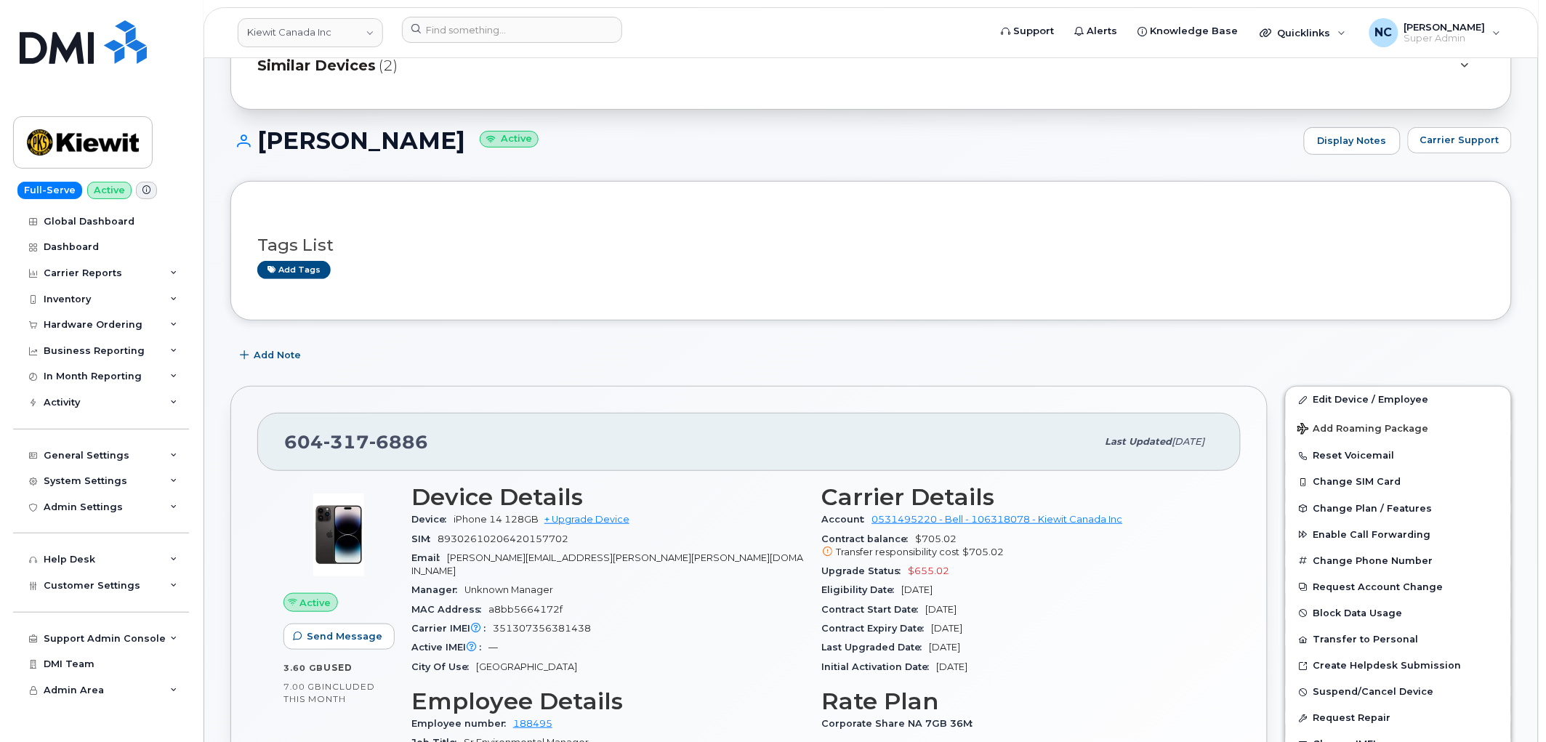
click at [146, 197] on span at bounding box center [146, 190] width 21 height 17
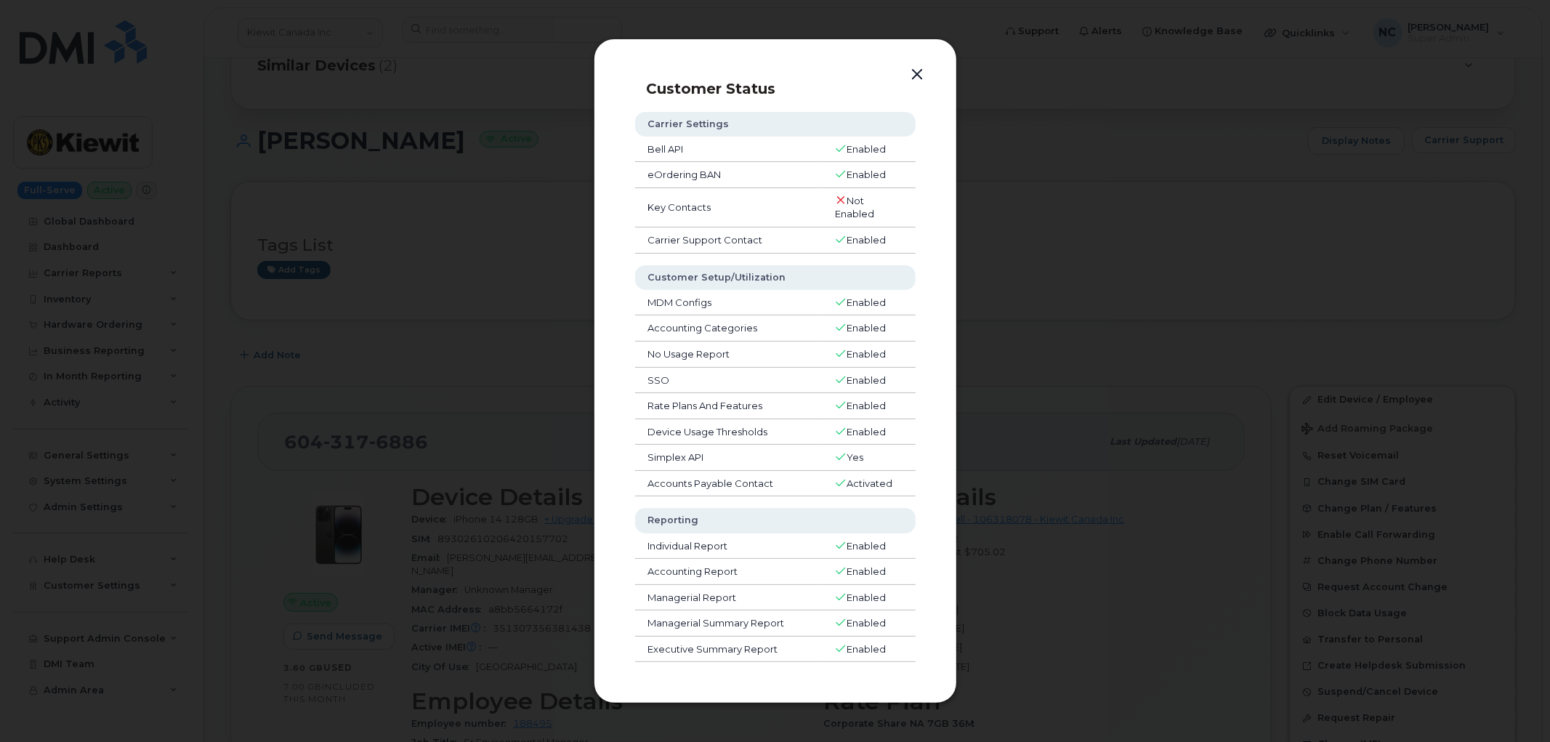
click at [543, 267] on div at bounding box center [775, 371] width 1550 height 742
